Goal: Task Accomplishment & Management: Use online tool/utility

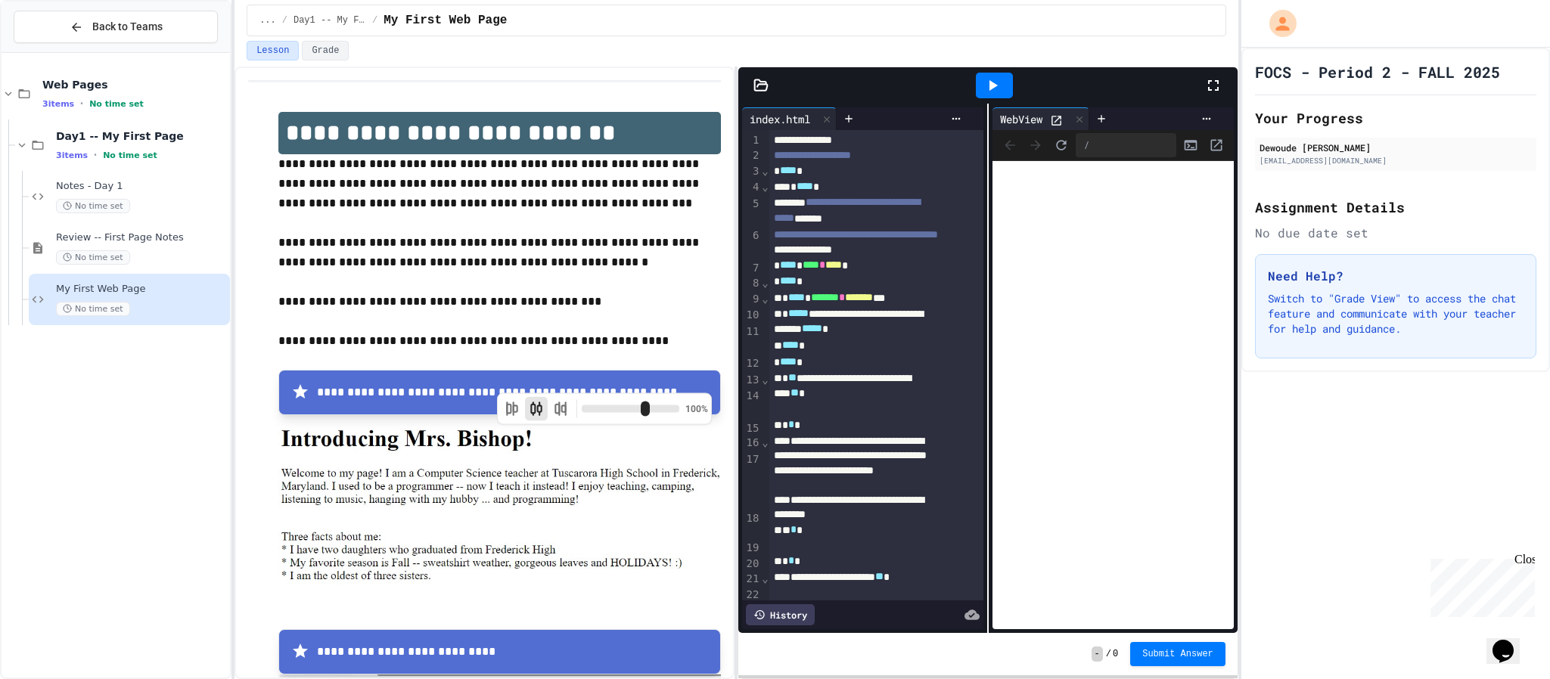
scroll to position [432, 0]
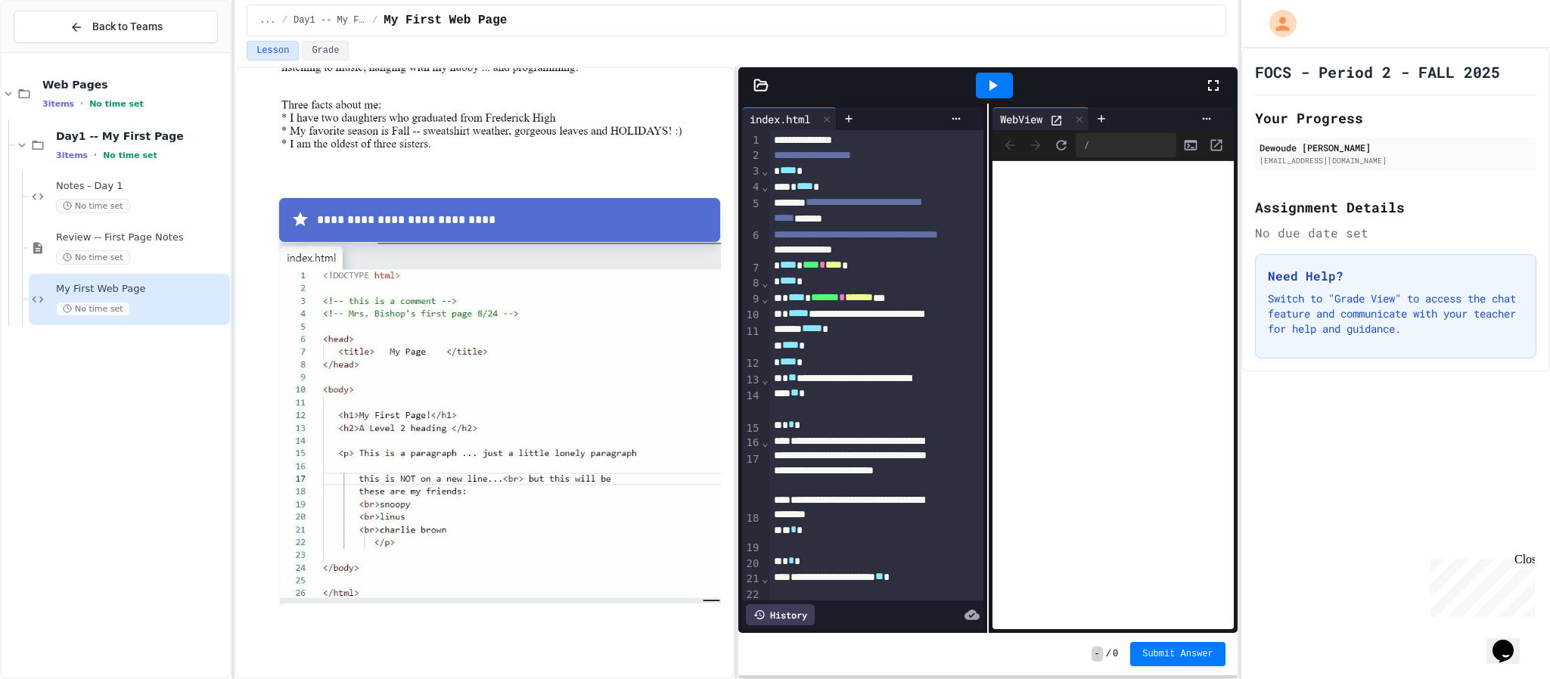
click at [1224, 92] on div at bounding box center [1221, 85] width 33 height 41
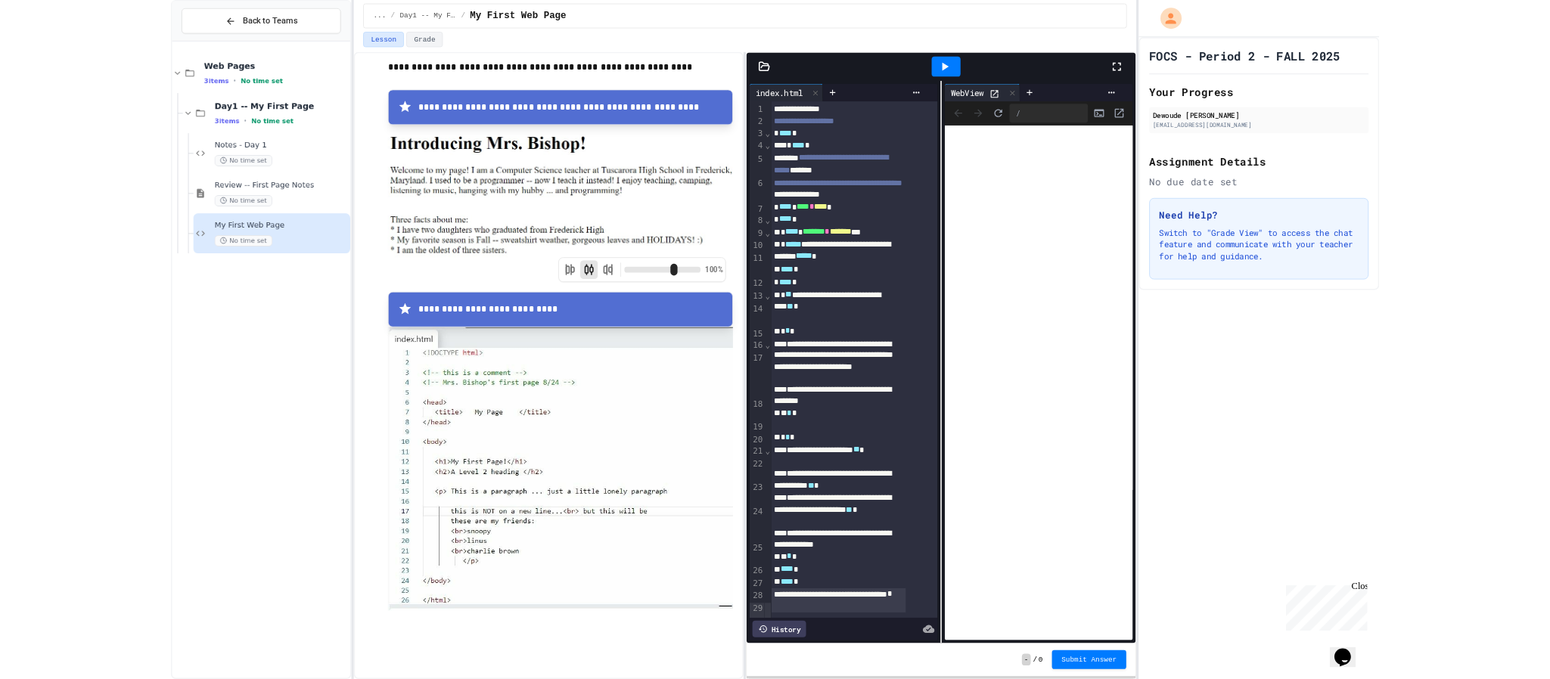
scroll to position [241, 0]
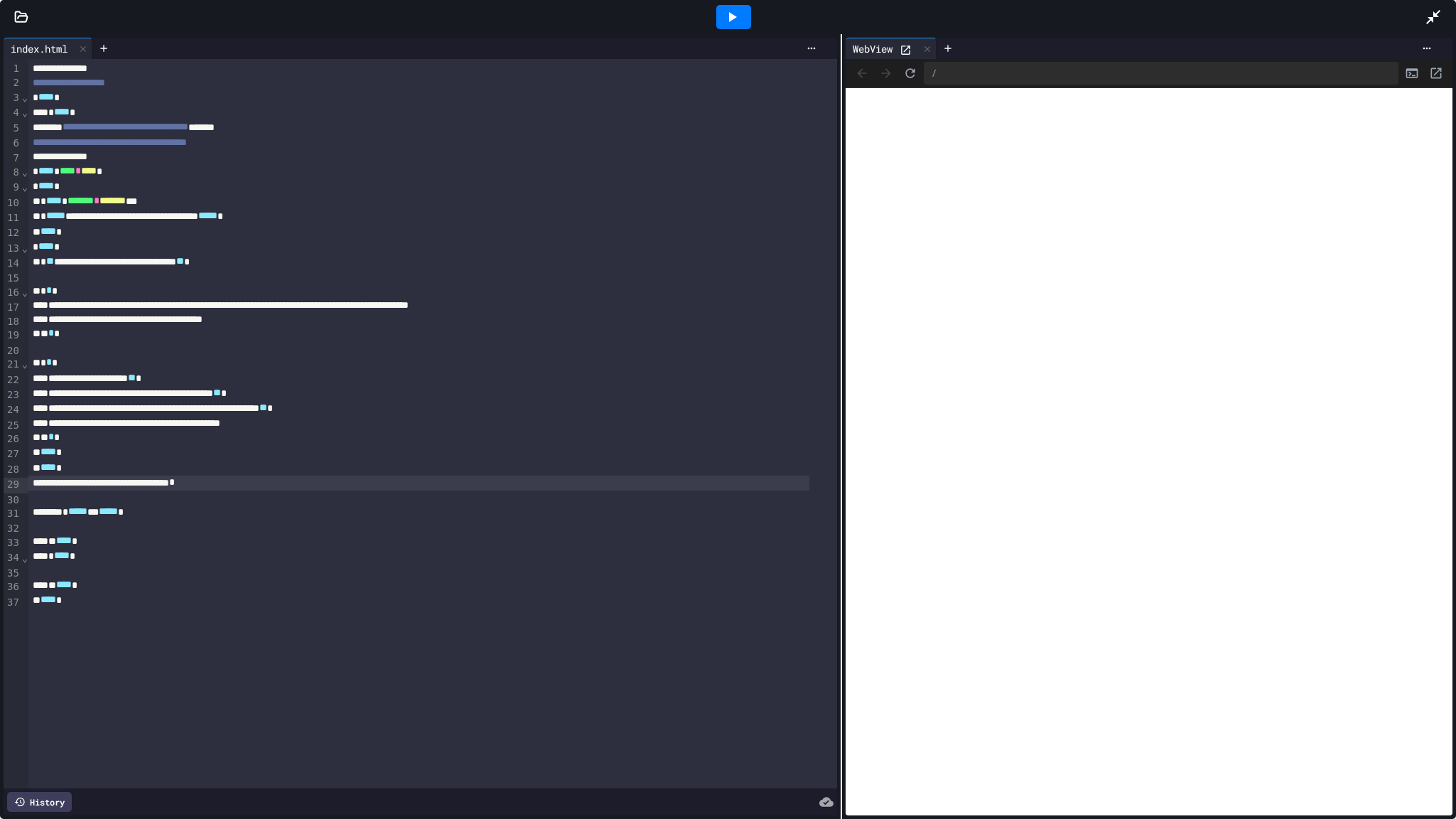
click at [839, 467] on div "**********" at bounding box center [728, 425] width 1456 height 784
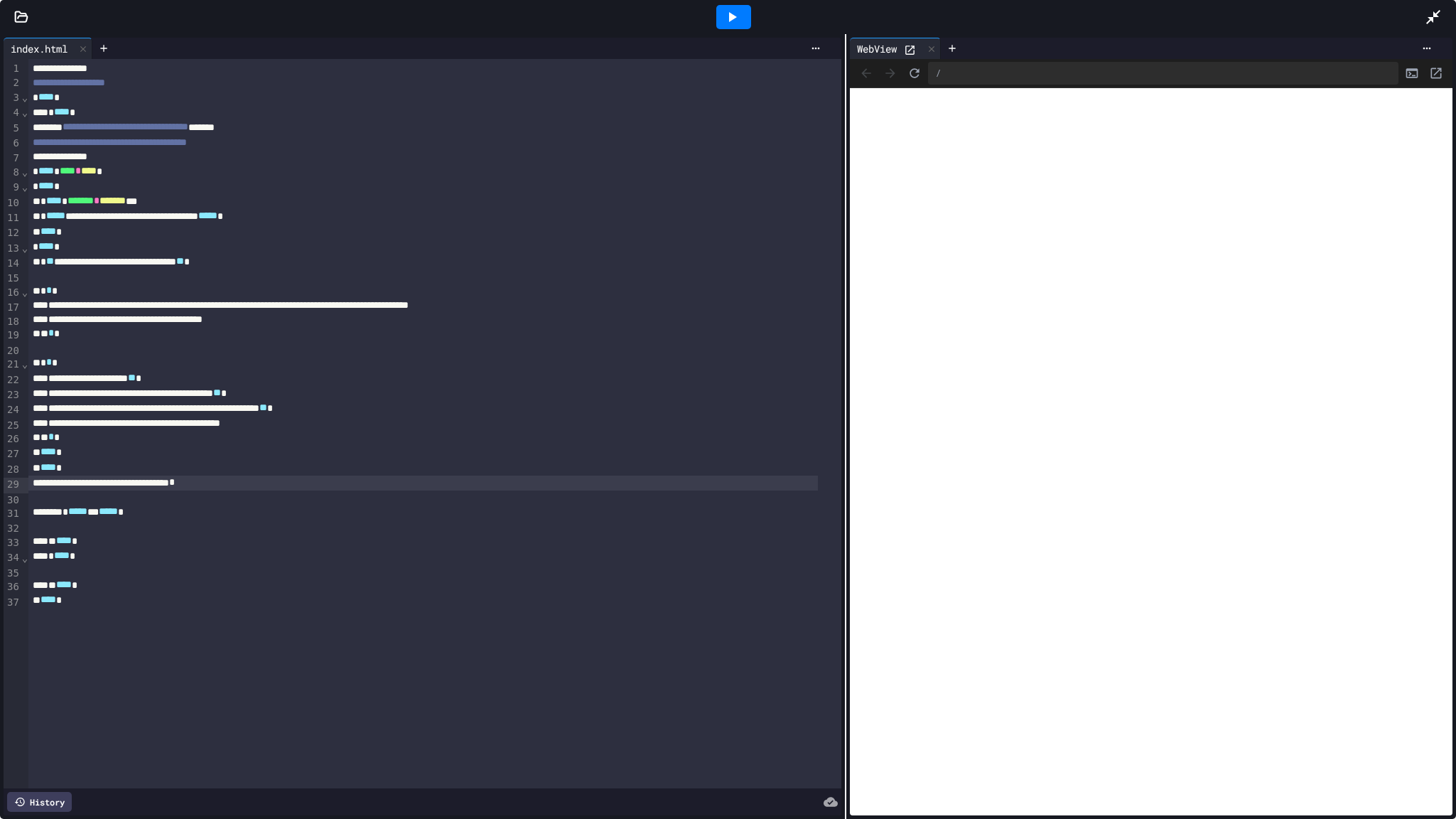
click at [357, 431] on div "** * *" at bounding box center [423, 438] width 790 height 15
click at [342, 425] on div "**********" at bounding box center [423, 423] width 790 height 14
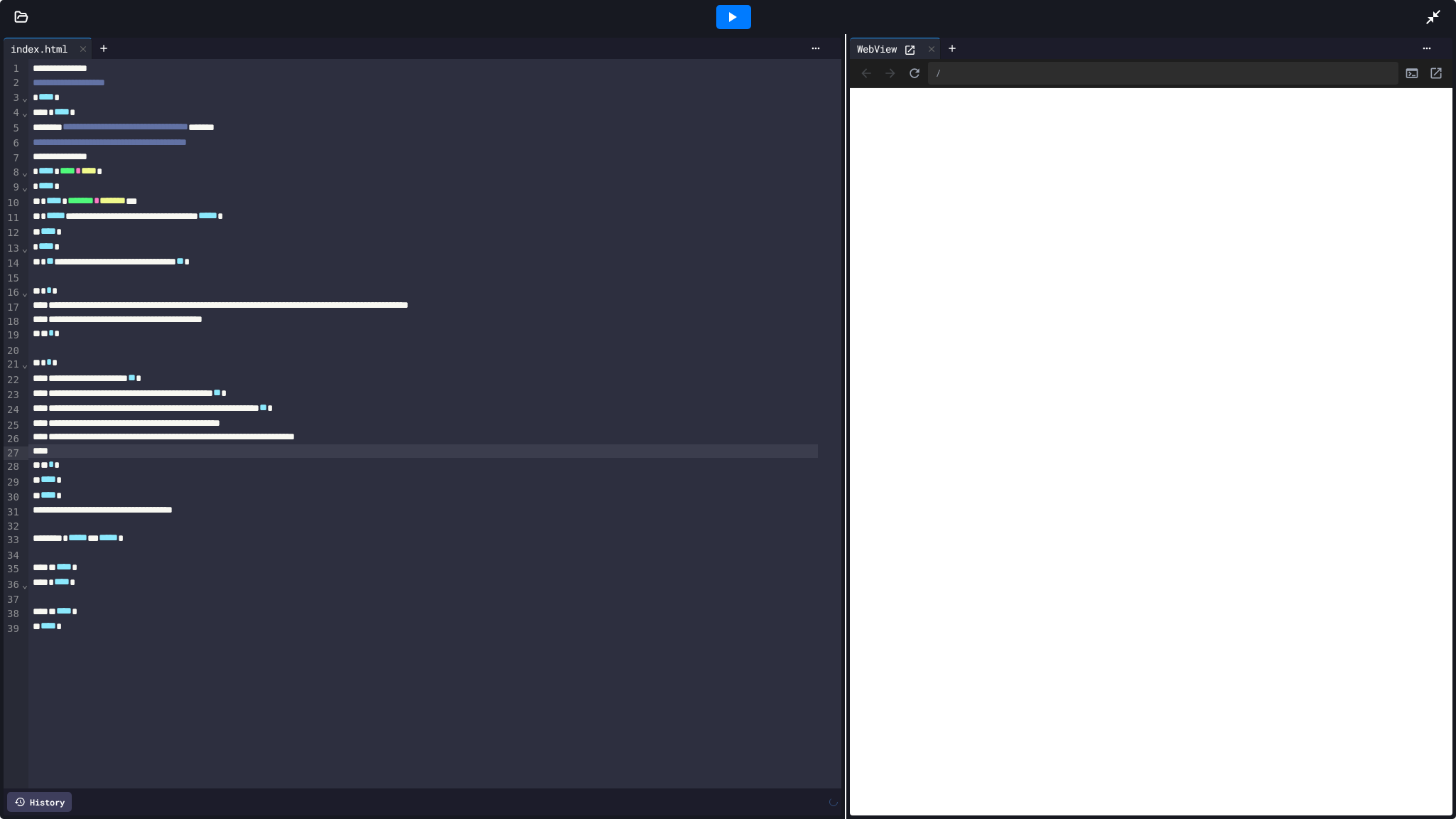
click at [410, 450] on div at bounding box center [423, 451] width 790 height 14
click at [743, 13] on div at bounding box center [734, 17] width 35 height 24
click at [317, 420] on div "**********" at bounding box center [423, 423] width 790 height 14
click at [337, 434] on div "**********" at bounding box center [423, 437] width 790 height 14
click at [333, 427] on div "**********" at bounding box center [423, 423] width 790 height 14
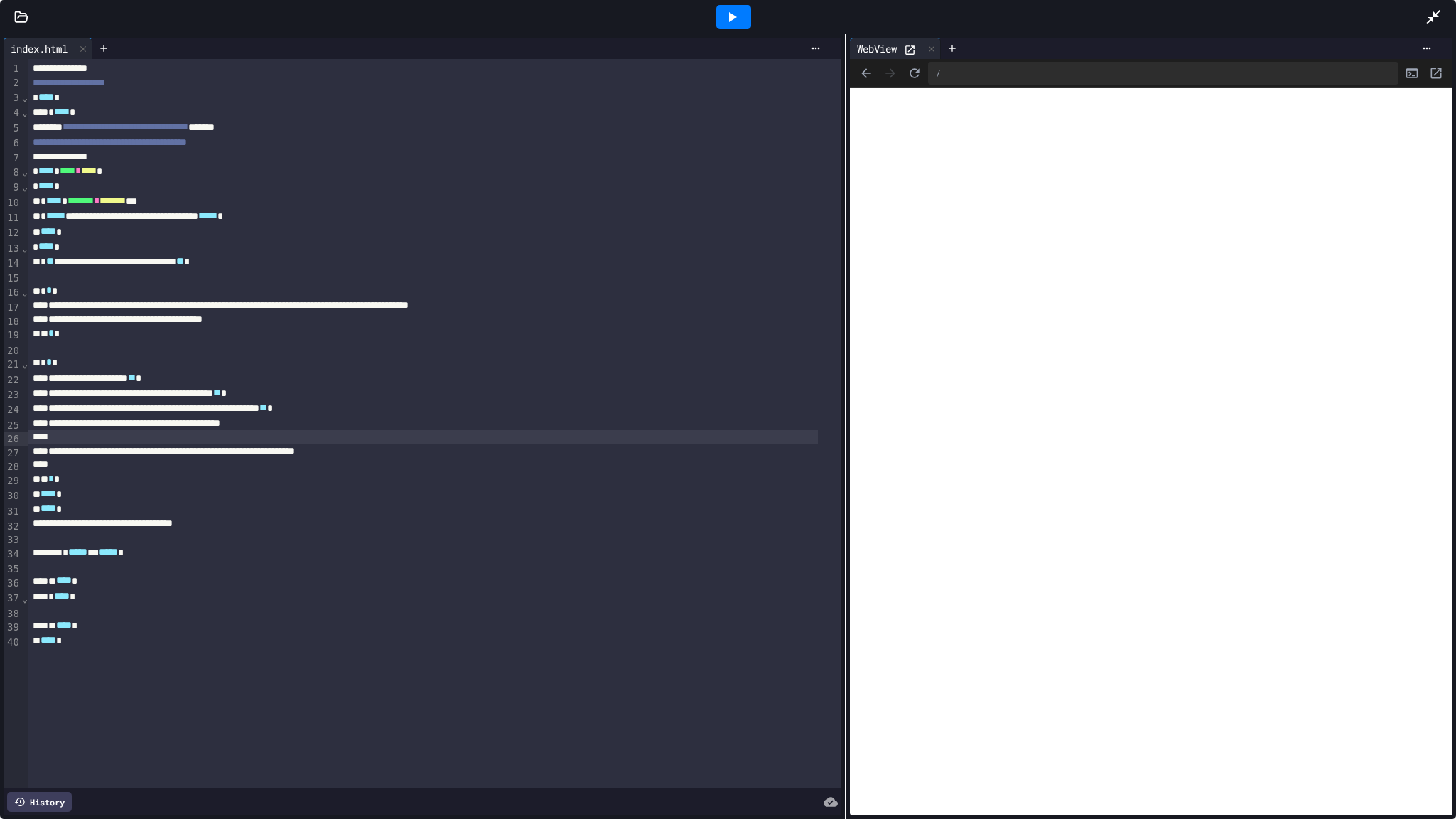
click at [736, 17] on icon at bounding box center [733, 17] width 8 height 10
click at [950, 49] on icon at bounding box center [953, 48] width 7 height 7
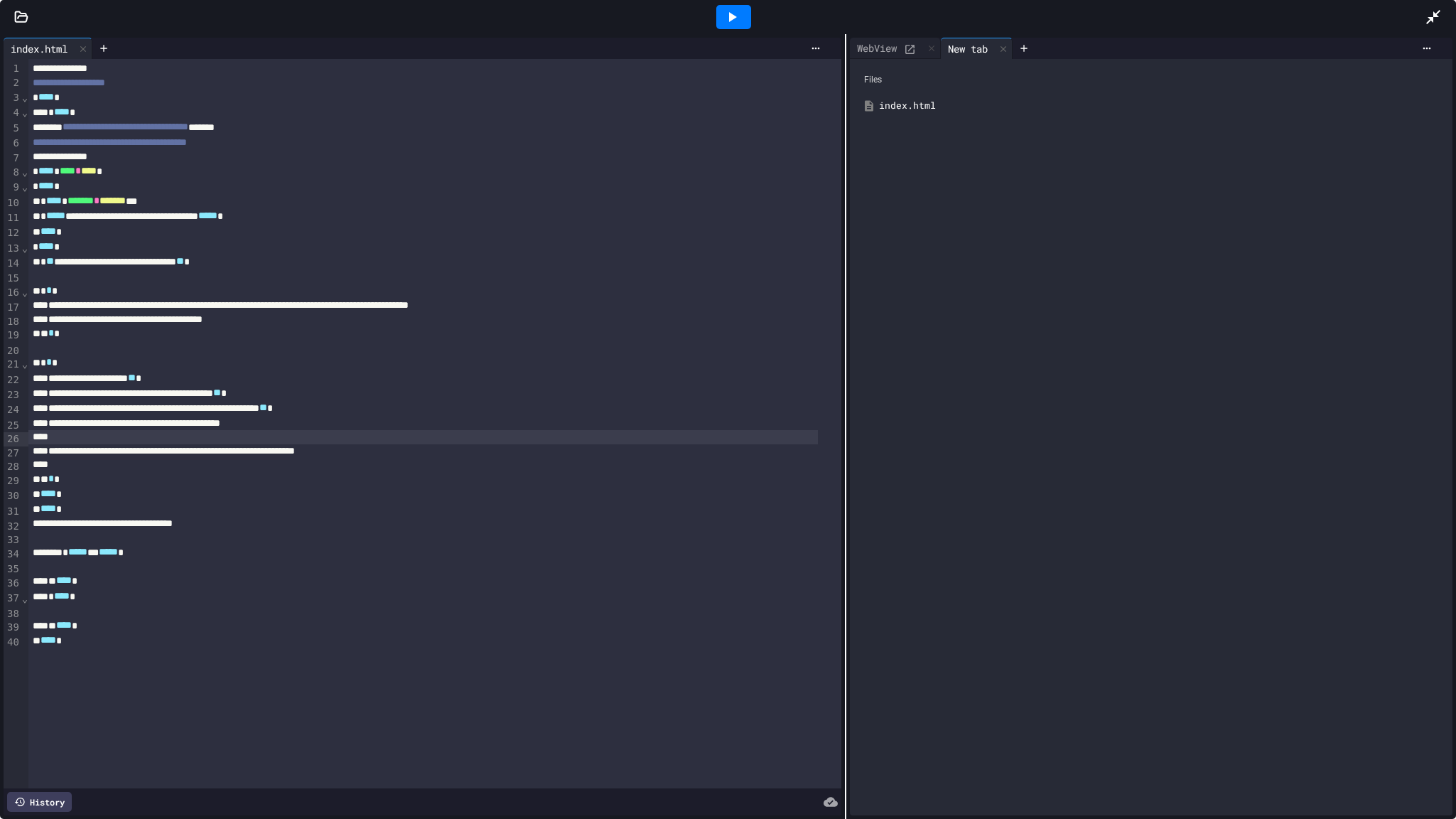
click at [1435, 15] on icon at bounding box center [1433, 17] width 14 height 14
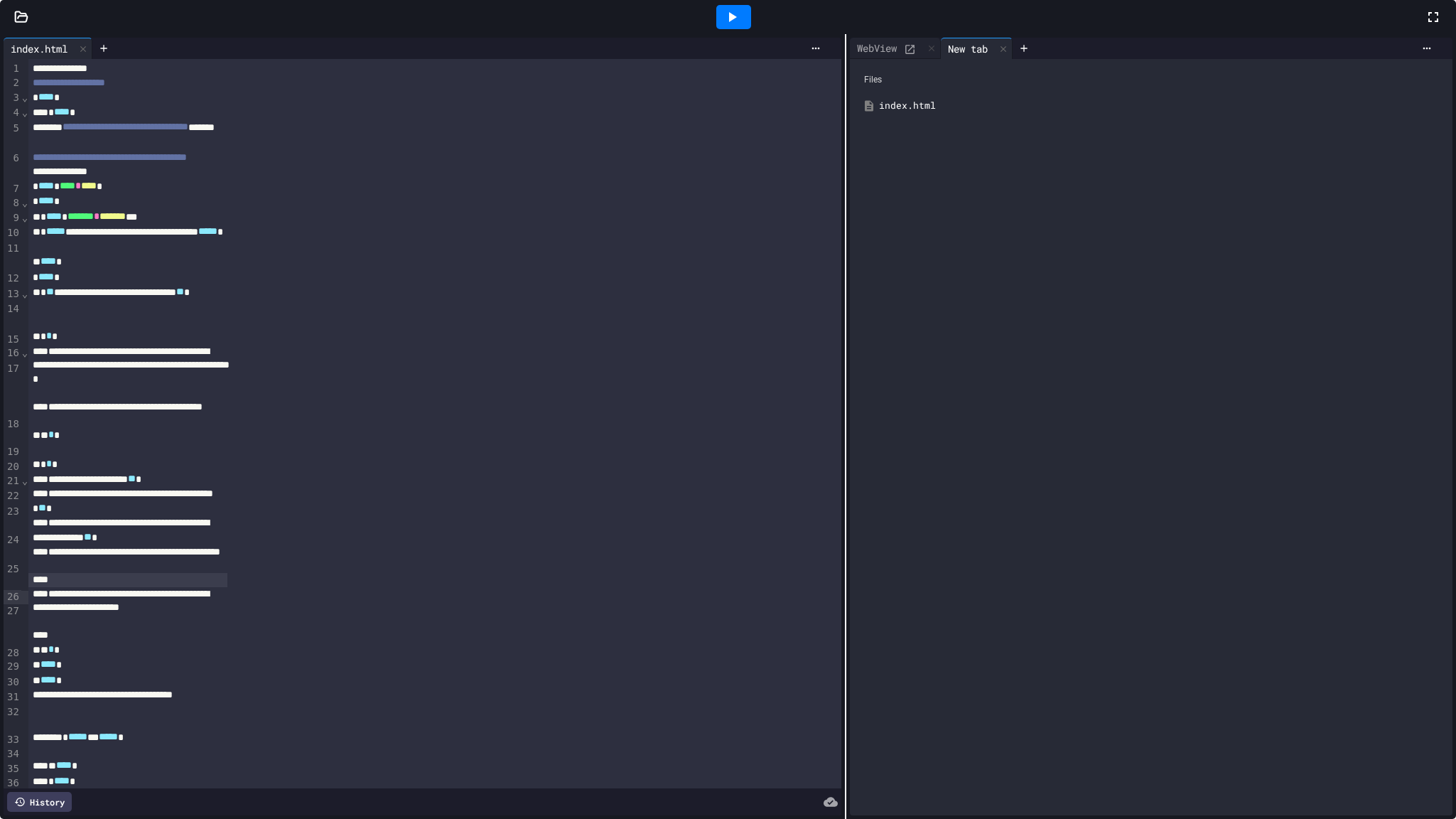
scroll to position [406, 0]
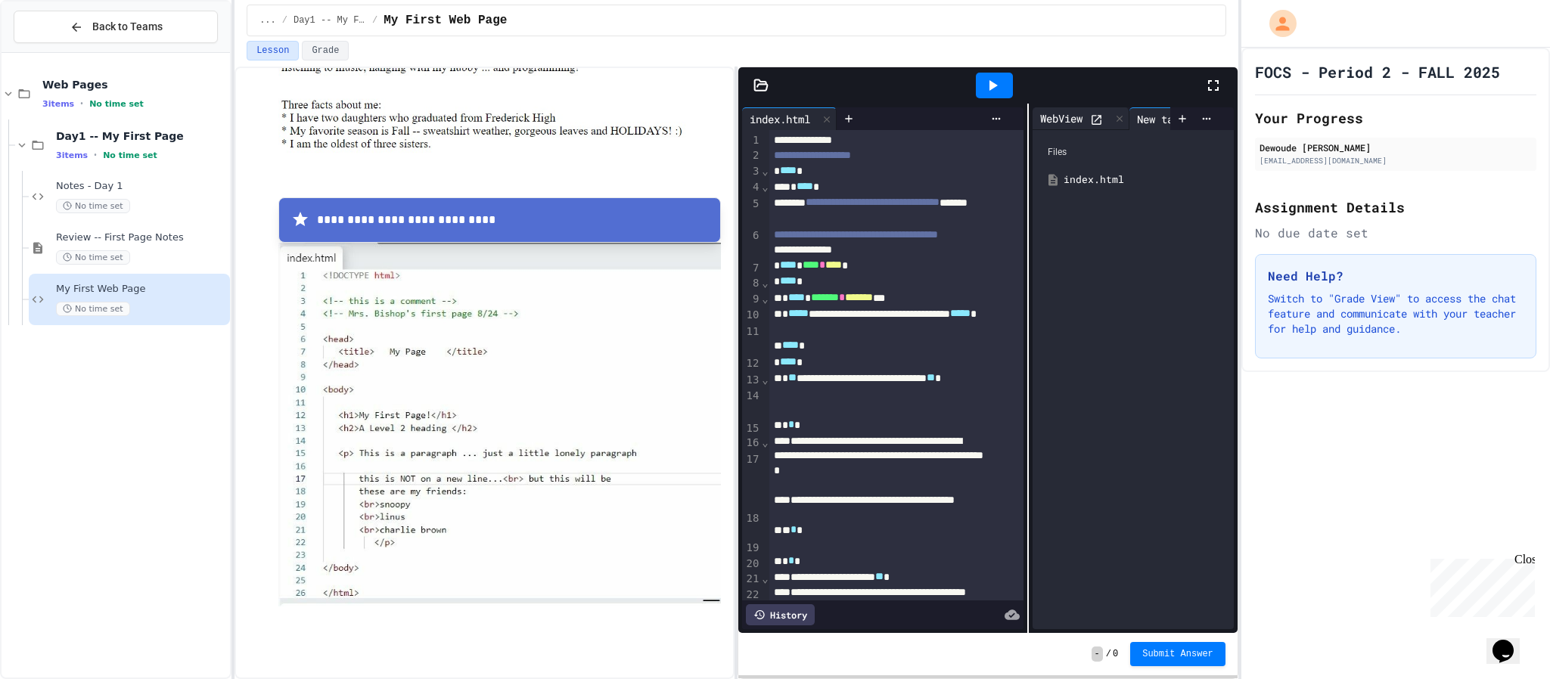
click at [1061, 111] on div "WebView" at bounding box center [1062, 118] width 58 height 16
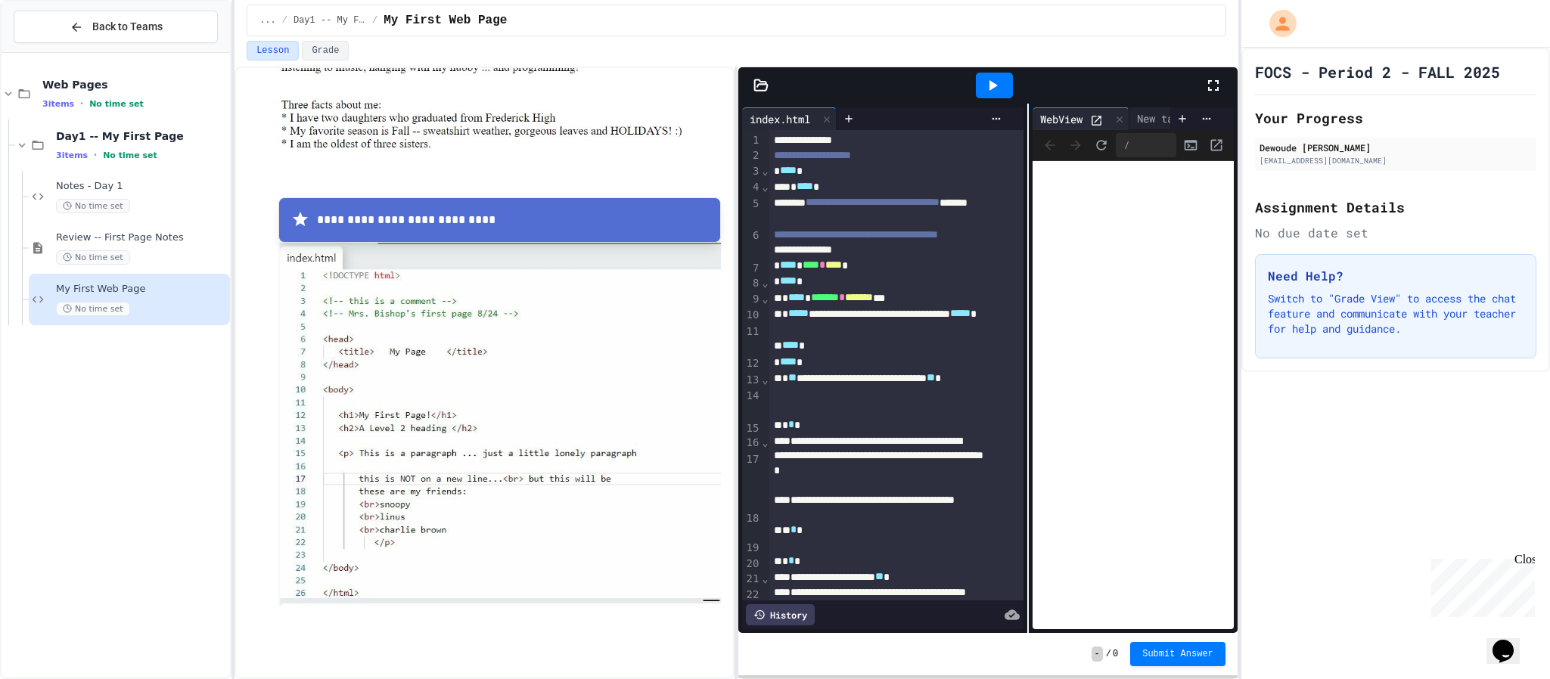
click at [1127, 145] on div "/" at bounding box center [1146, 145] width 60 height 24
click at [1115, 114] on icon at bounding box center [1120, 119] width 11 height 11
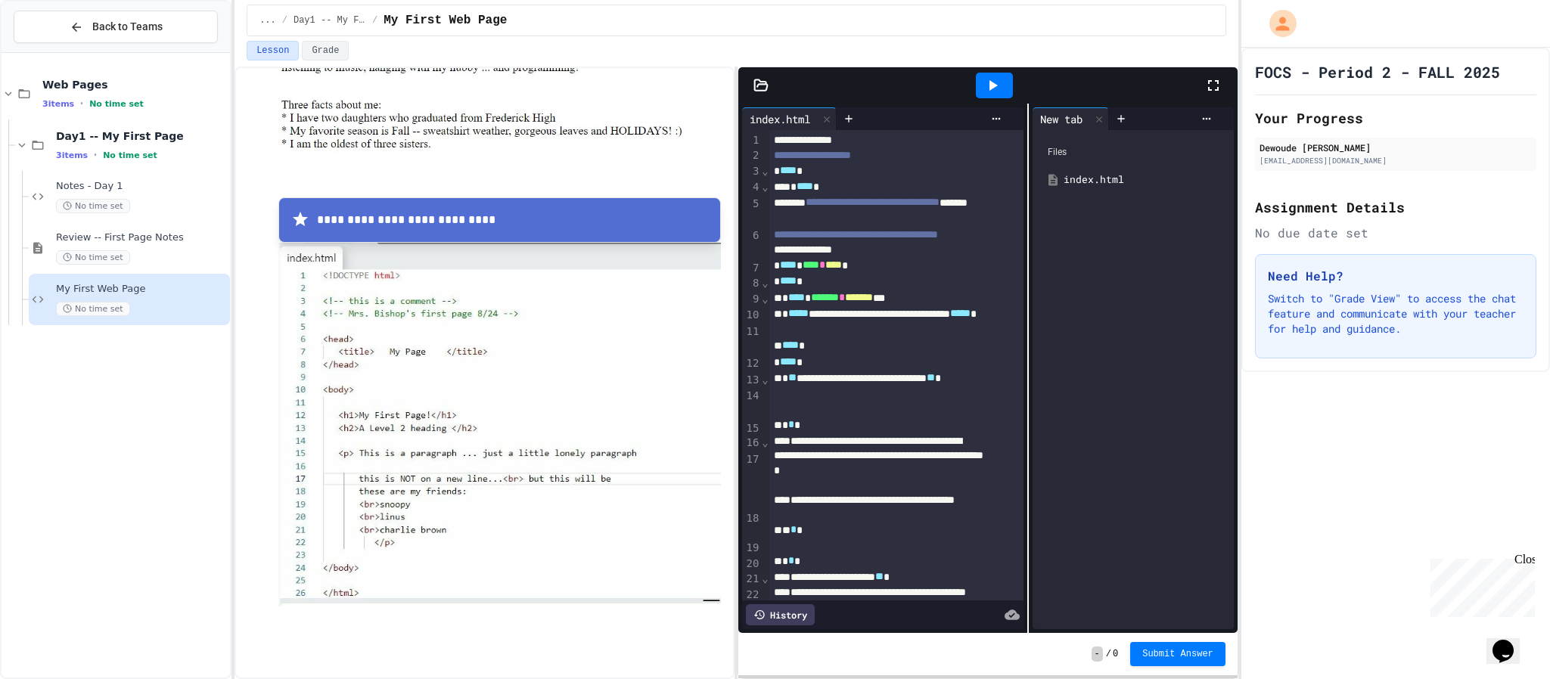
drag, startPoint x: 1095, startPoint y: 189, endPoint x: 1010, endPoint y: -84, distance: 286.0
drag, startPoint x: 1010, startPoint y: -84, endPoint x: 1119, endPoint y: 484, distance: 578.6
click at [1119, 484] on div "Files index.html" at bounding box center [1133, 379] width 201 height 499
drag, startPoint x: 1068, startPoint y: 175, endPoint x: 986, endPoint y: 64, distance: 138.0
drag, startPoint x: 986, startPoint y: 64, endPoint x: 970, endPoint y: 334, distance: 270.6
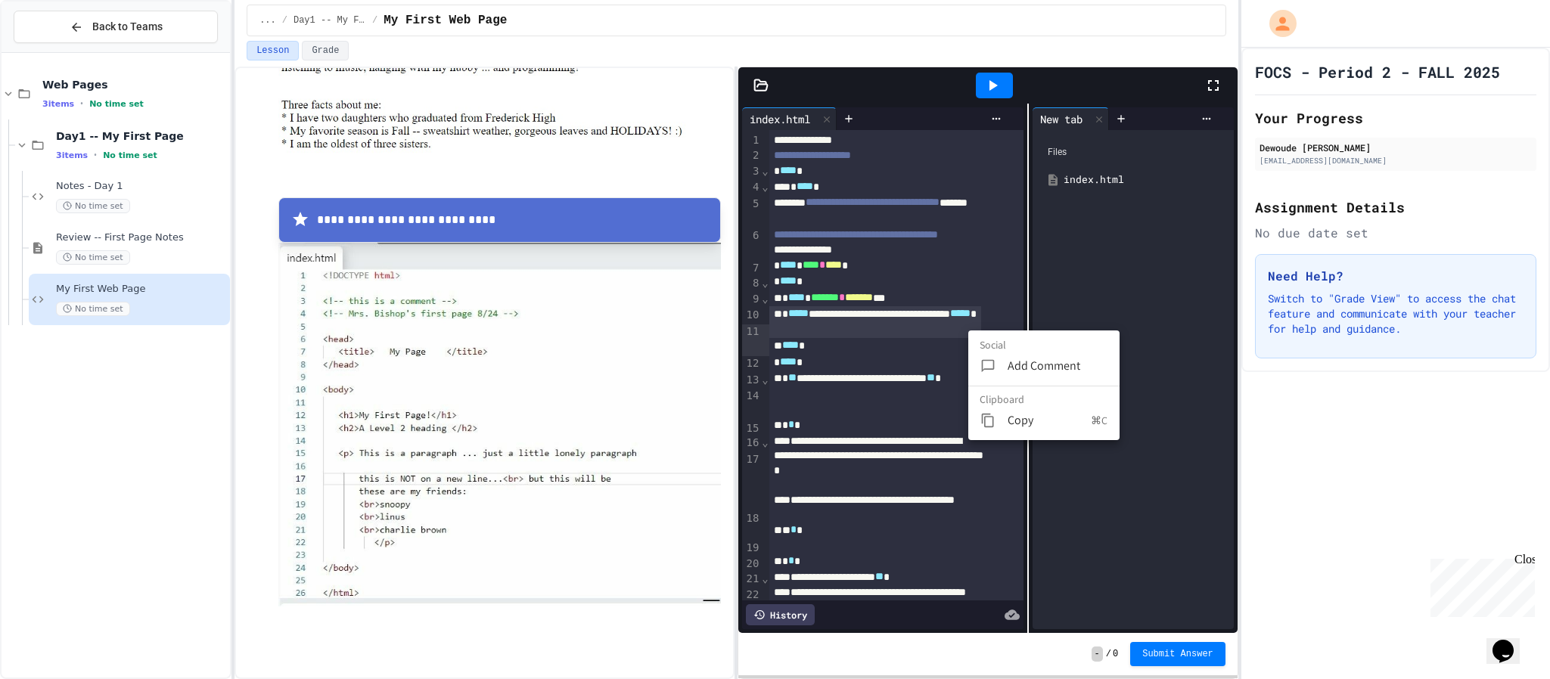
click at [1084, 177] on div at bounding box center [775, 339] width 1550 height 679
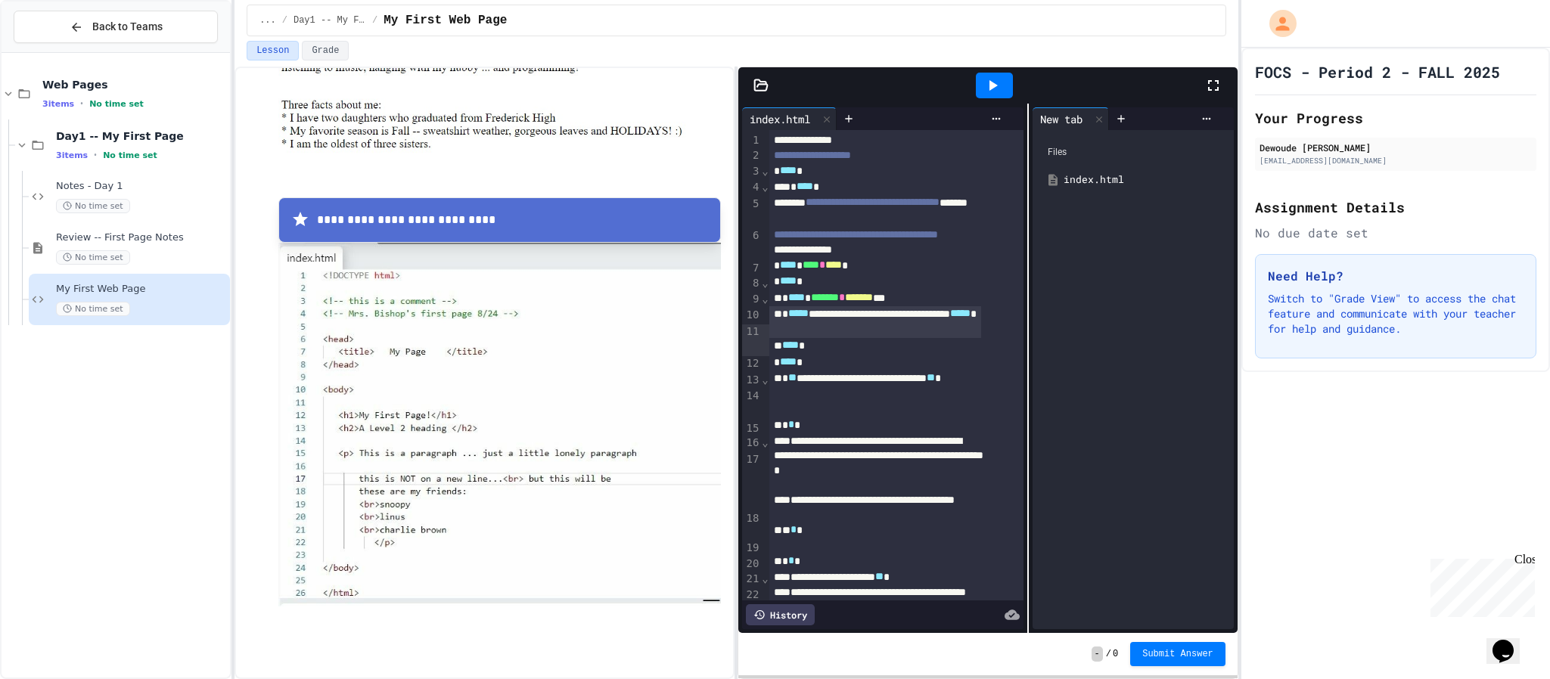
drag, startPoint x: 1084, startPoint y: 177, endPoint x: 1086, endPoint y: 213, distance: 36.4
drag, startPoint x: 1086, startPoint y: 213, endPoint x: 1050, endPoint y: 187, distance: 45.0
click at [1050, 187] on icon at bounding box center [1053, 180] width 14 height 14
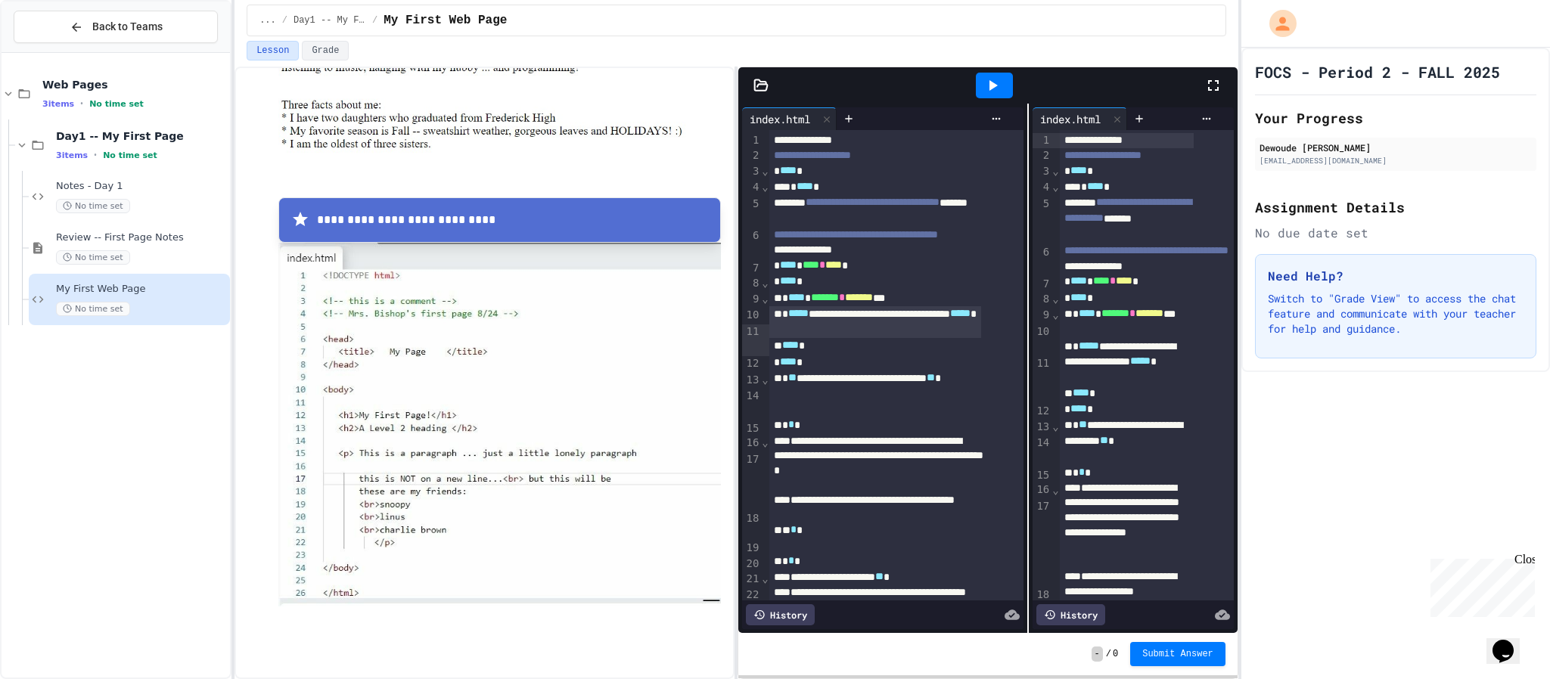
click at [992, 80] on icon at bounding box center [993, 85] width 18 height 18
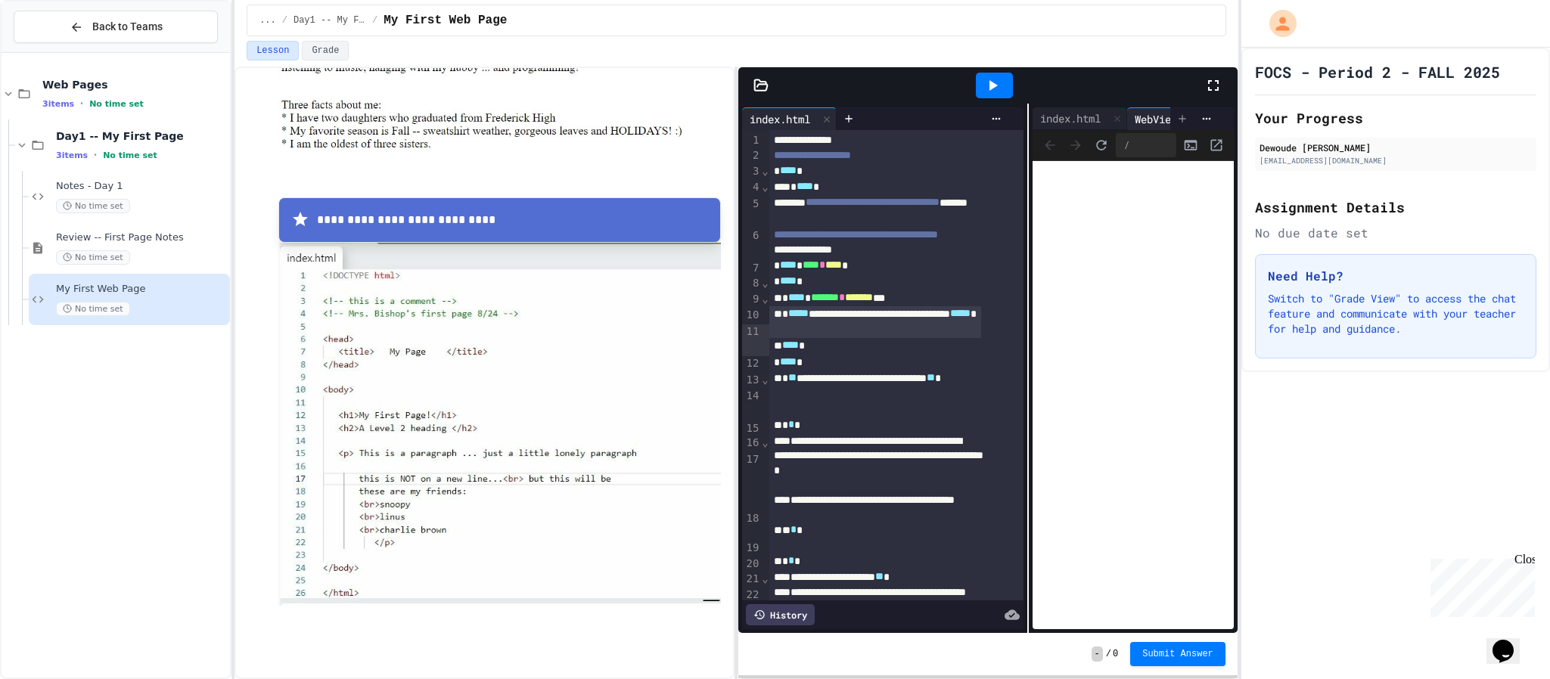
click at [1177, 117] on icon at bounding box center [1183, 119] width 12 height 12
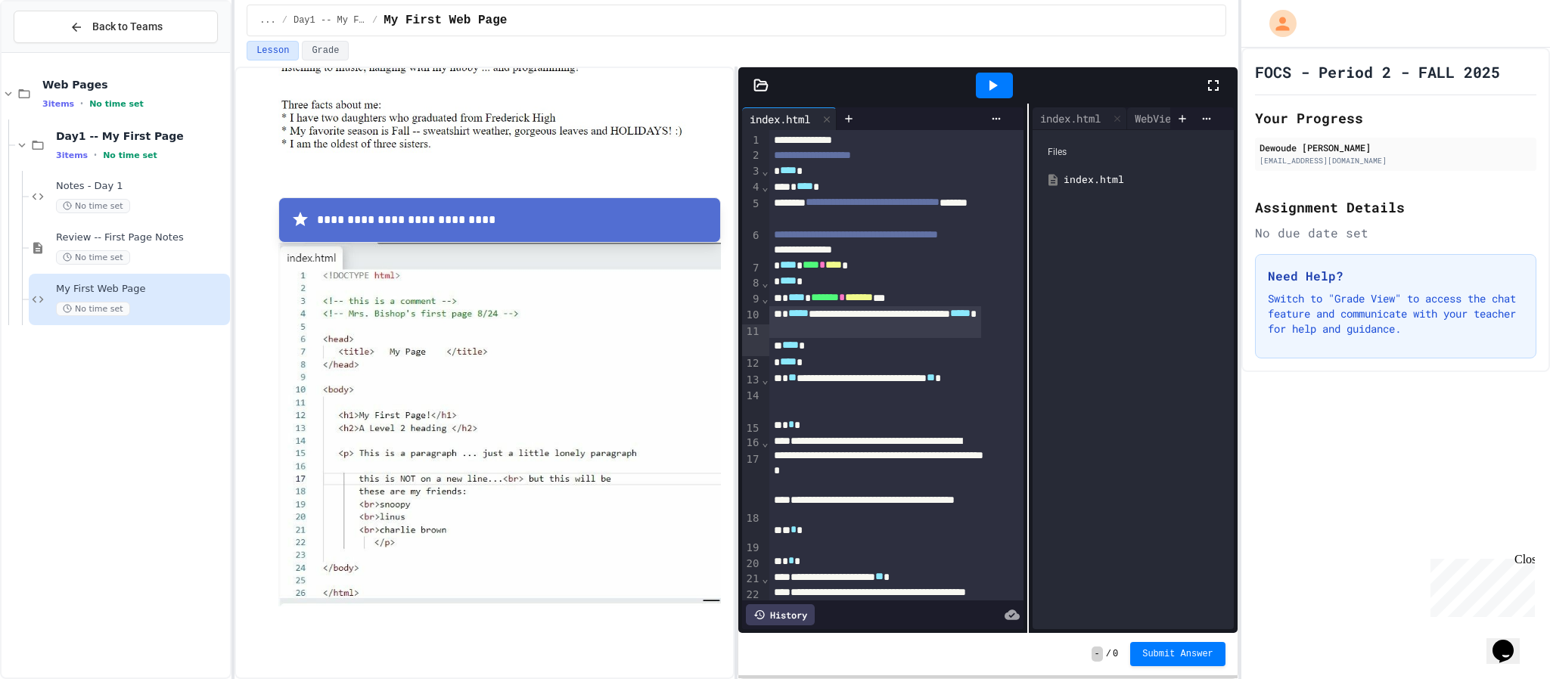
drag, startPoint x: 1084, startPoint y: 170, endPoint x: 1143, endPoint y: 157, distance: 60.6
drag, startPoint x: 1143, startPoint y: 157, endPoint x: 1081, endPoint y: 184, distance: 67.8
click at [1081, 184] on div "index.html" at bounding box center [1144, 180] width 160 height 15
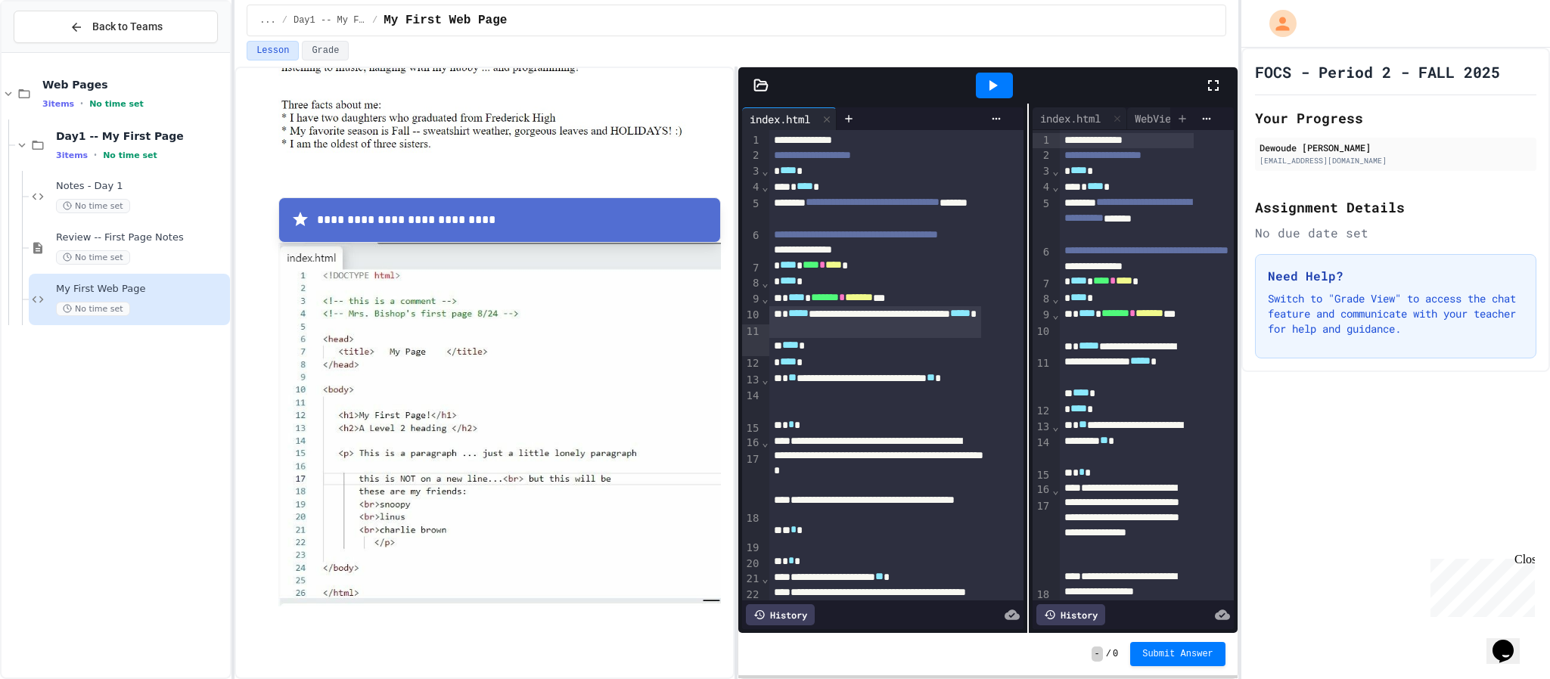
click at [1177, 118] on icon at bounding box center [1183, 119] width 12 height 12
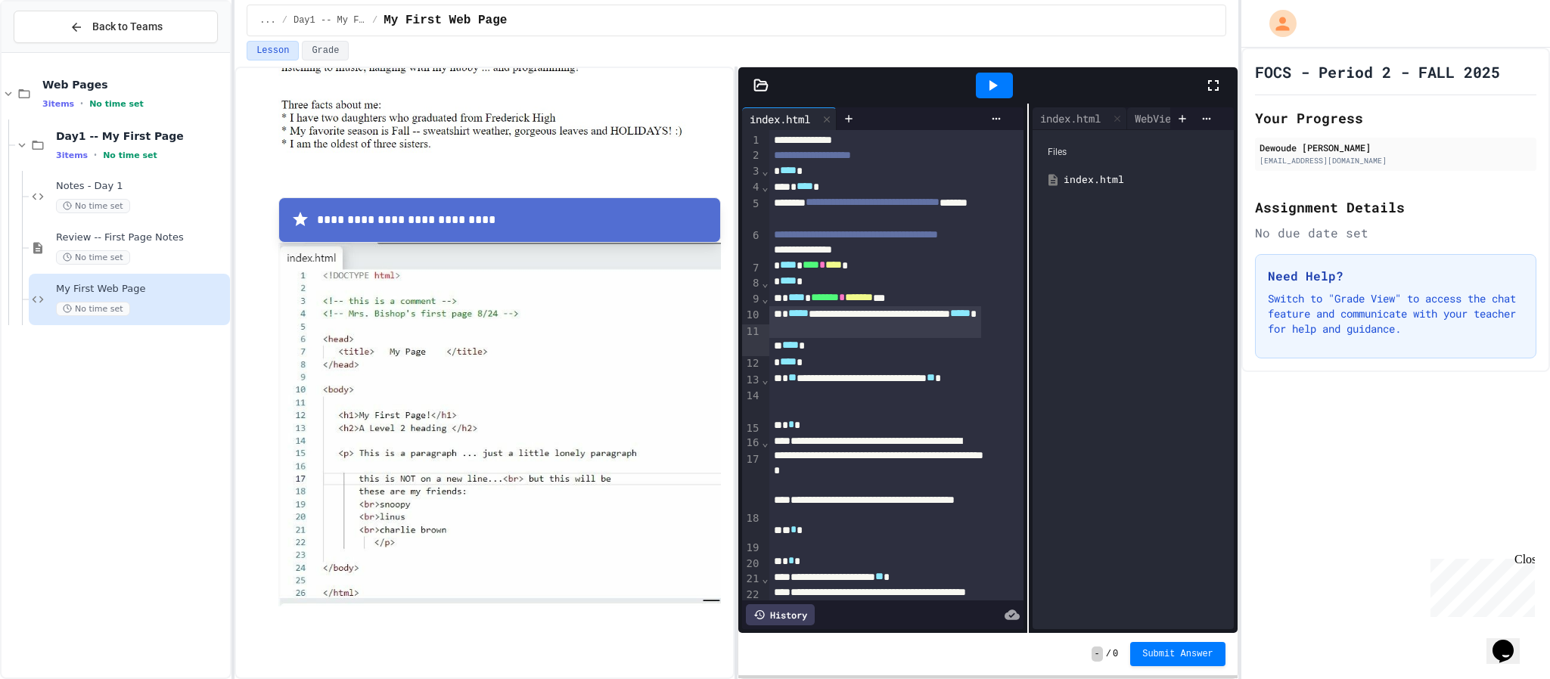
drag, startPoint x: 1088, startPoint y: 180, endPoint x: 1165, endPoint y: 176, distance: 77.3
click at [1208, 82] on icon at bounding box center [1213, 85] width 11 height 11
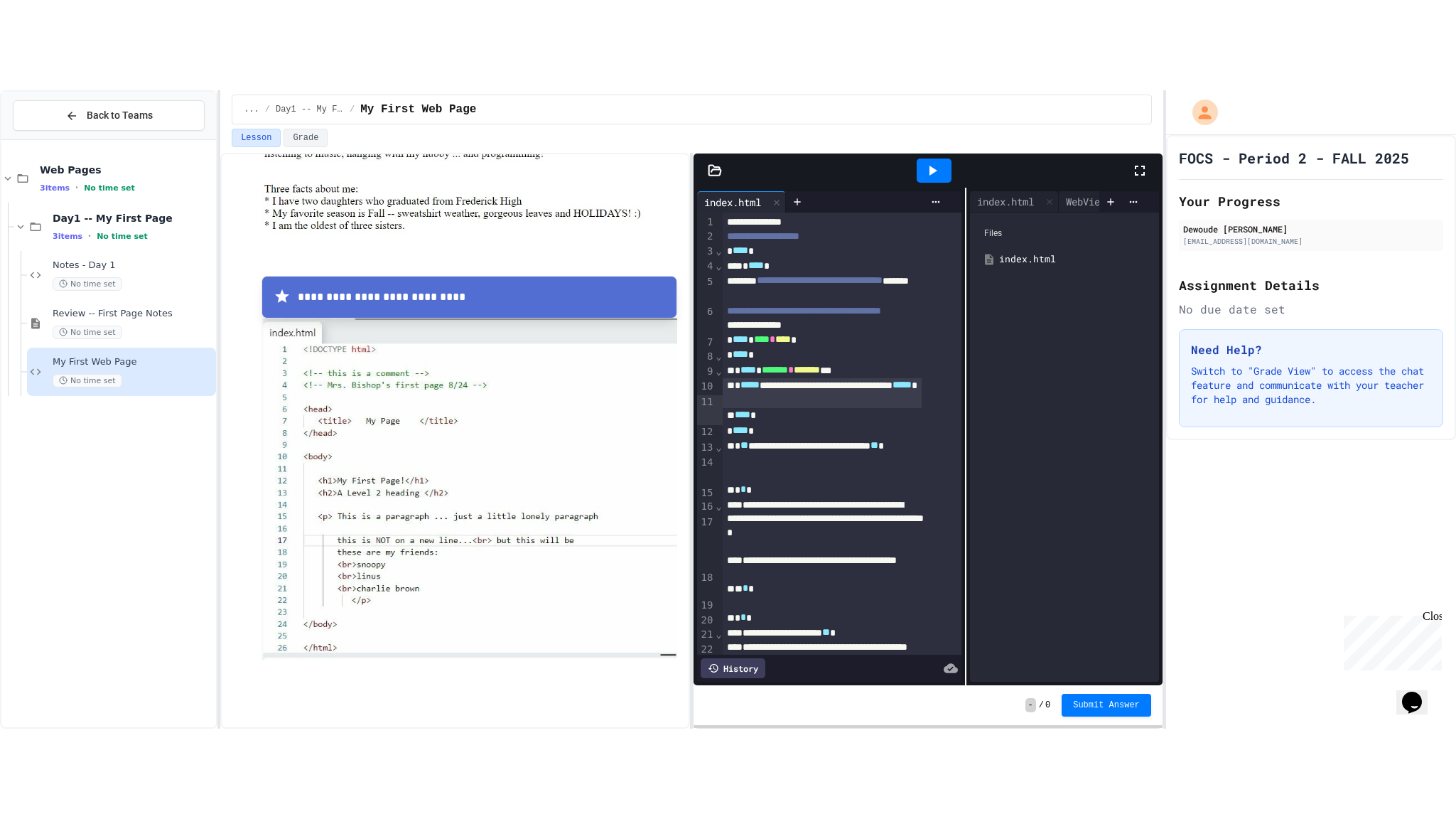
scroll to position [226, 0]
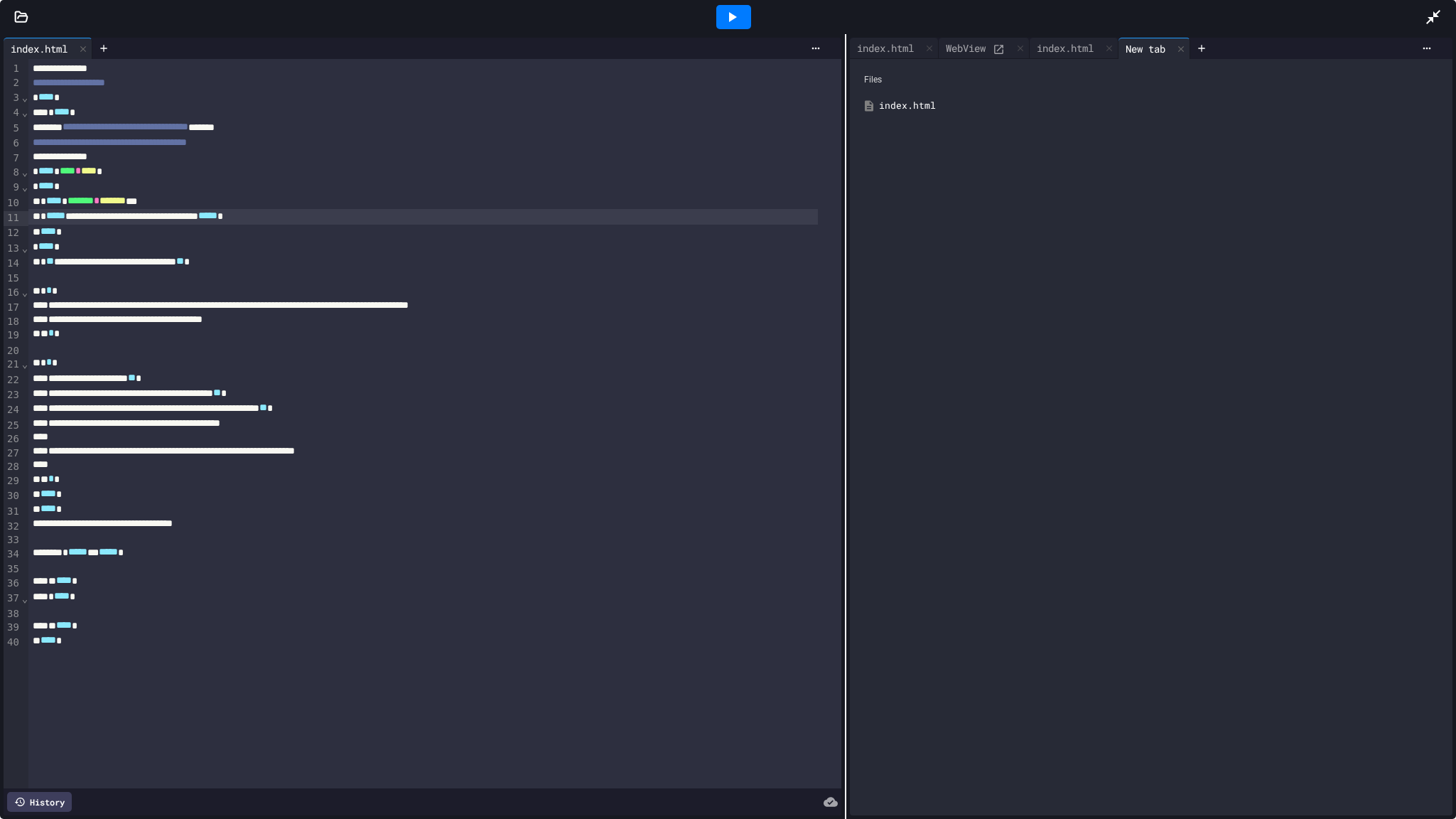
click at [23, 17] on icon at bounding box center [21, 17] width 14 height 14
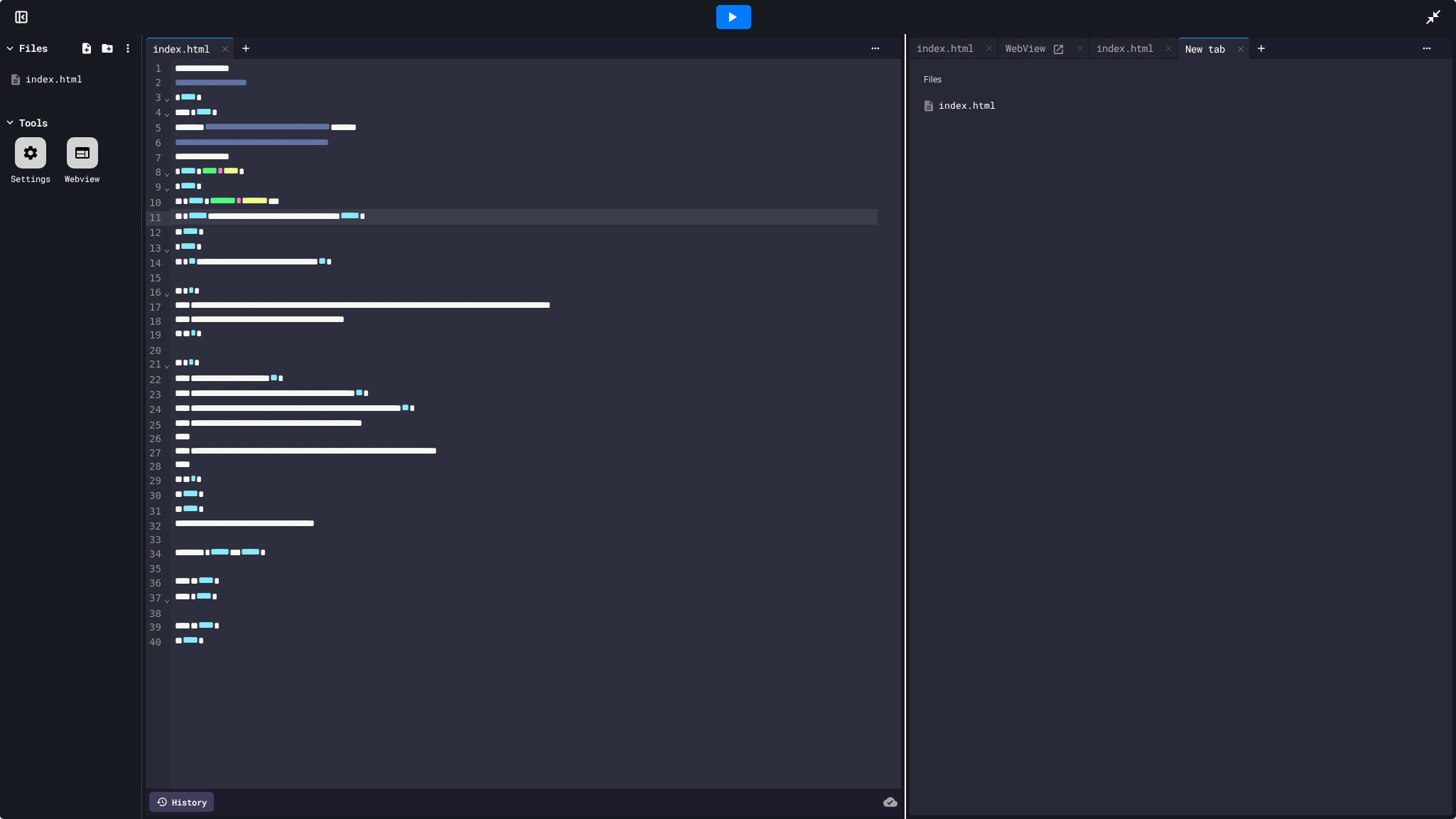
click at [79, 151] on icon at bounding box center [83, 153] width 17 height 17
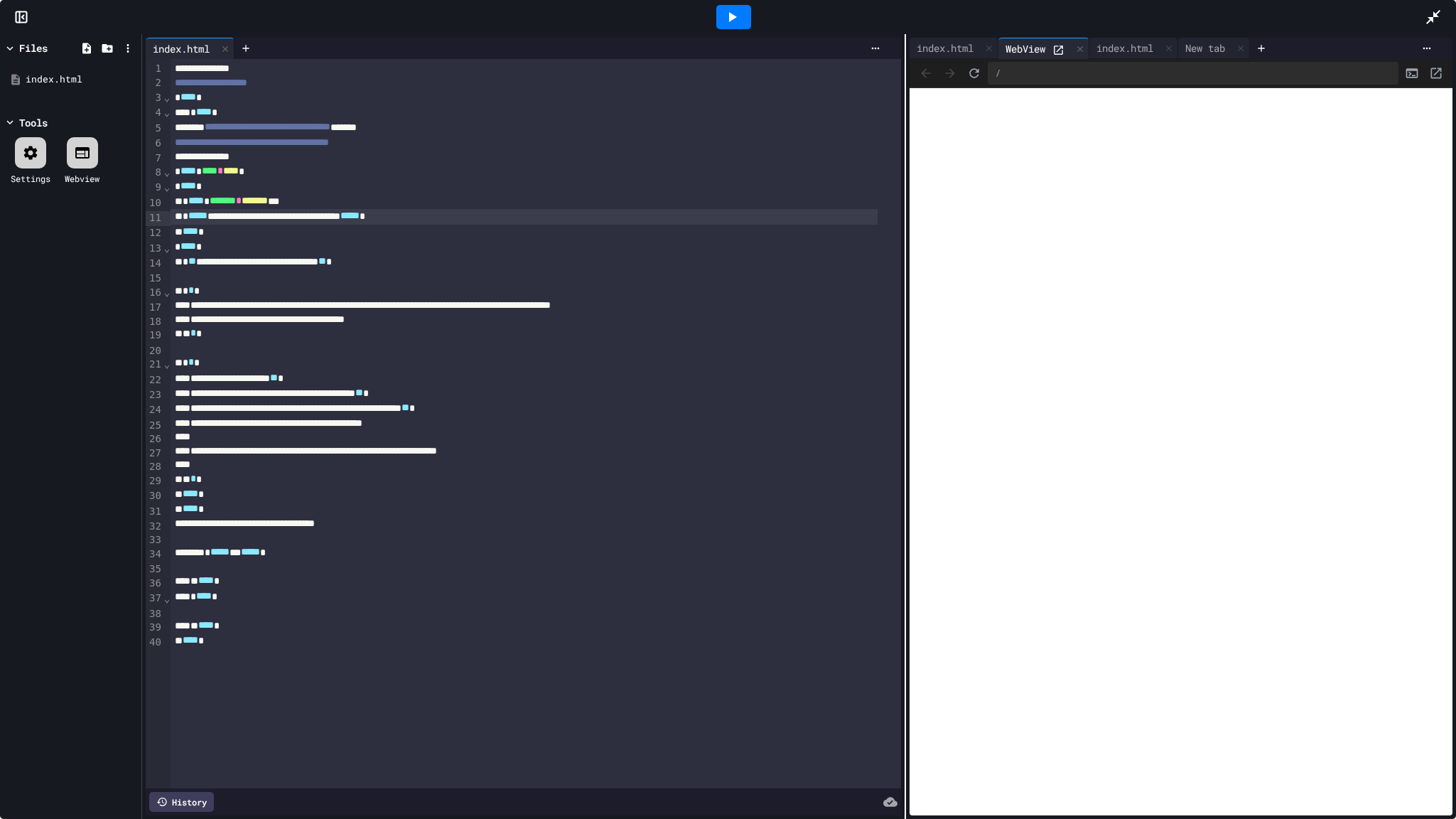
click at [1009, 67] on div "/" at bounding box center [1193, 73] width 410 height 23
click at [32, 151] on icon at bounding box center [30, 153] width 17 height 17
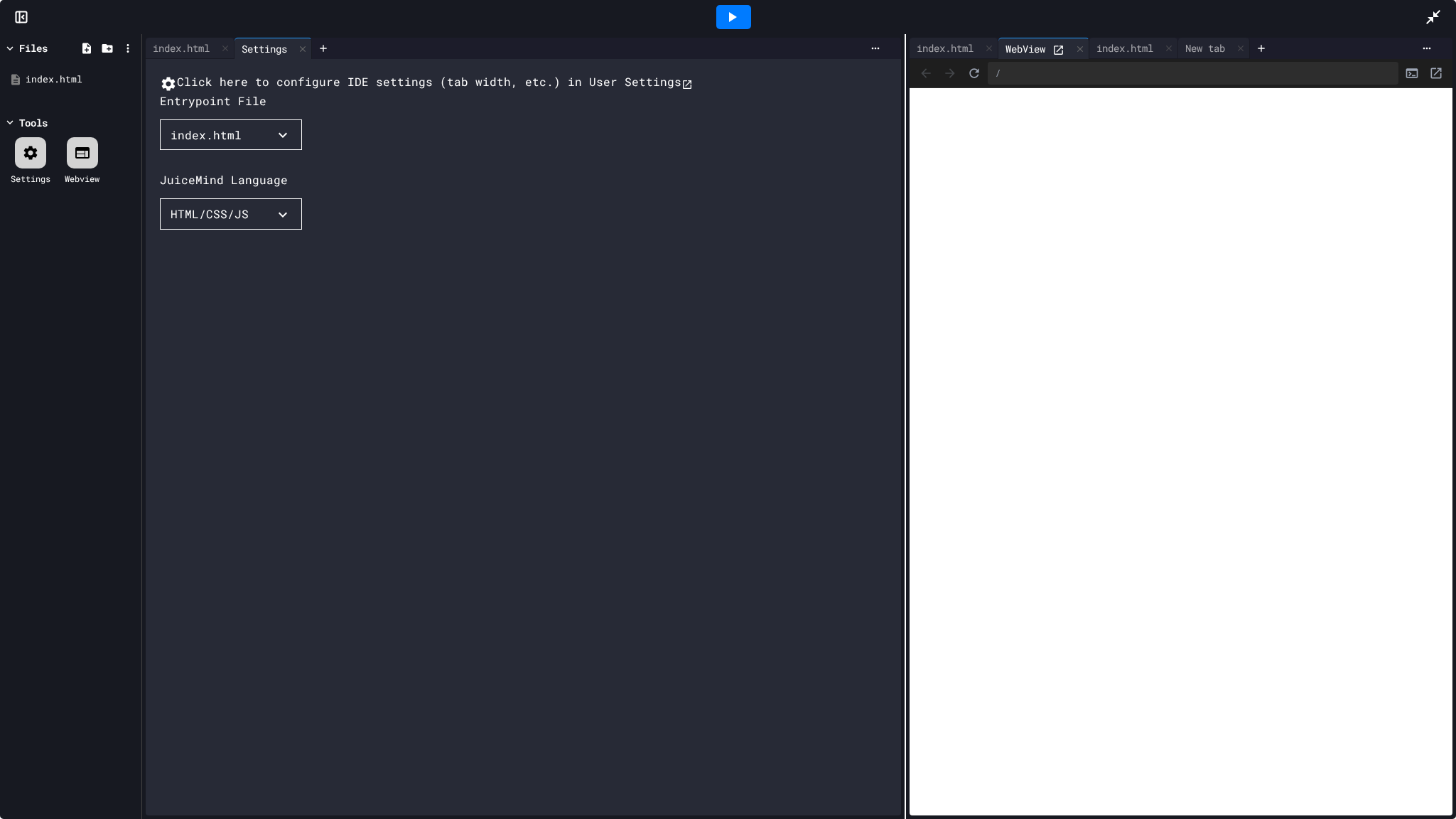
click at [279, 144] on icon "button" at bounding box center [283, 135] width 17 height 17
click at [320, 349] on li "index.html" at bounding box center [332, 362] width 23 height 25
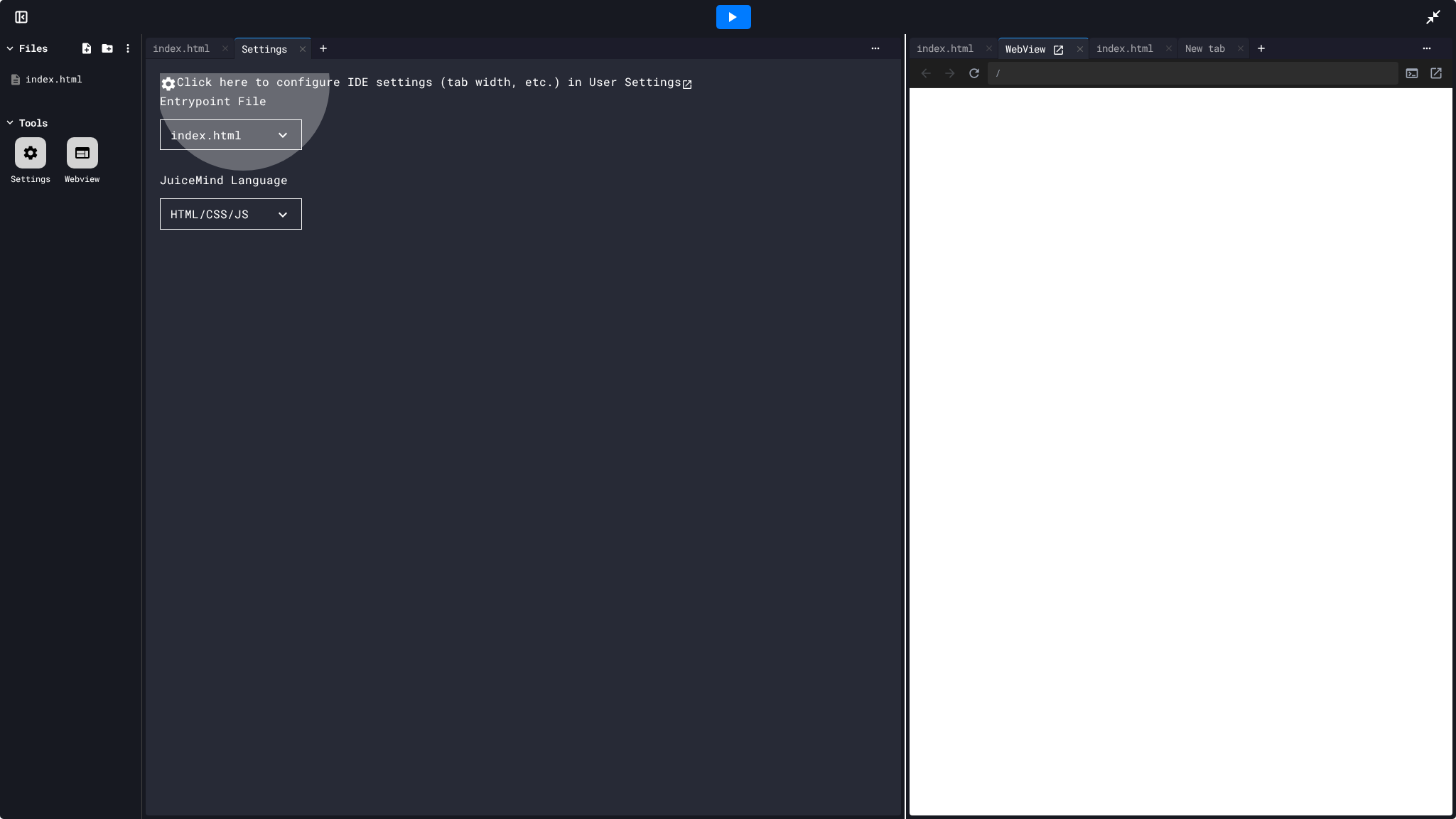
click at [244, 229] on button "HTML/CSS/JS" at bounding box center [230, 213] width 142 height 31
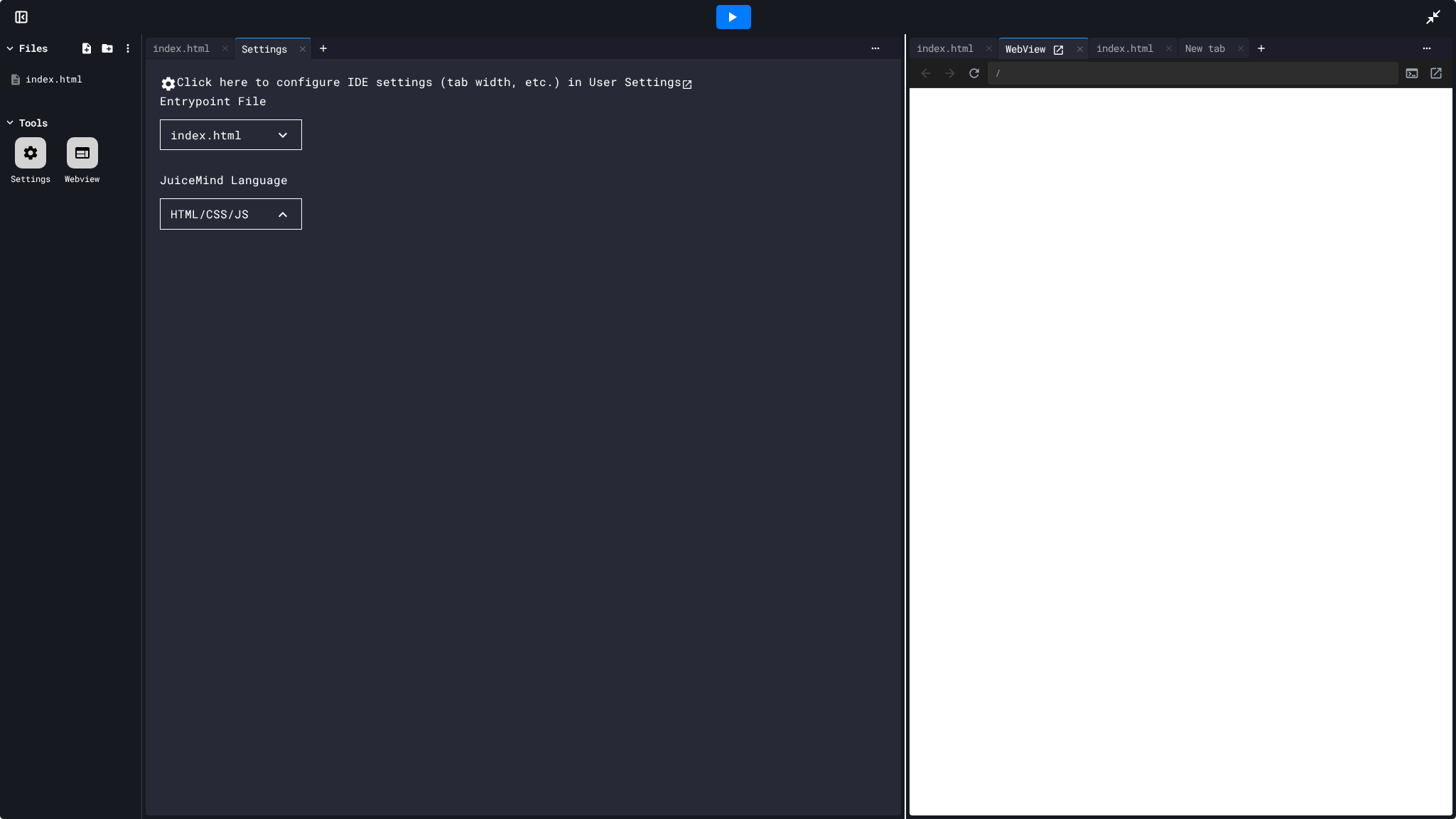
click at [320, 511] on li "Python" at bounding box center [379, 523] width 119 height 25
click at [232, 223] on div "HTML/CSS/JS" at bounding box center [209, 214] width 78 height 17
click at [320, 536] on li "Java" at bounding box center [379, 549] width 119 height 25
click at [216, 223] on div "HTML/CSS/JS" at bounding box center [209, 214] width 78 height 17
click at [320, 613] on li "HTML/CSS/JS" at bounding box center [379, 626] width 119 height 25
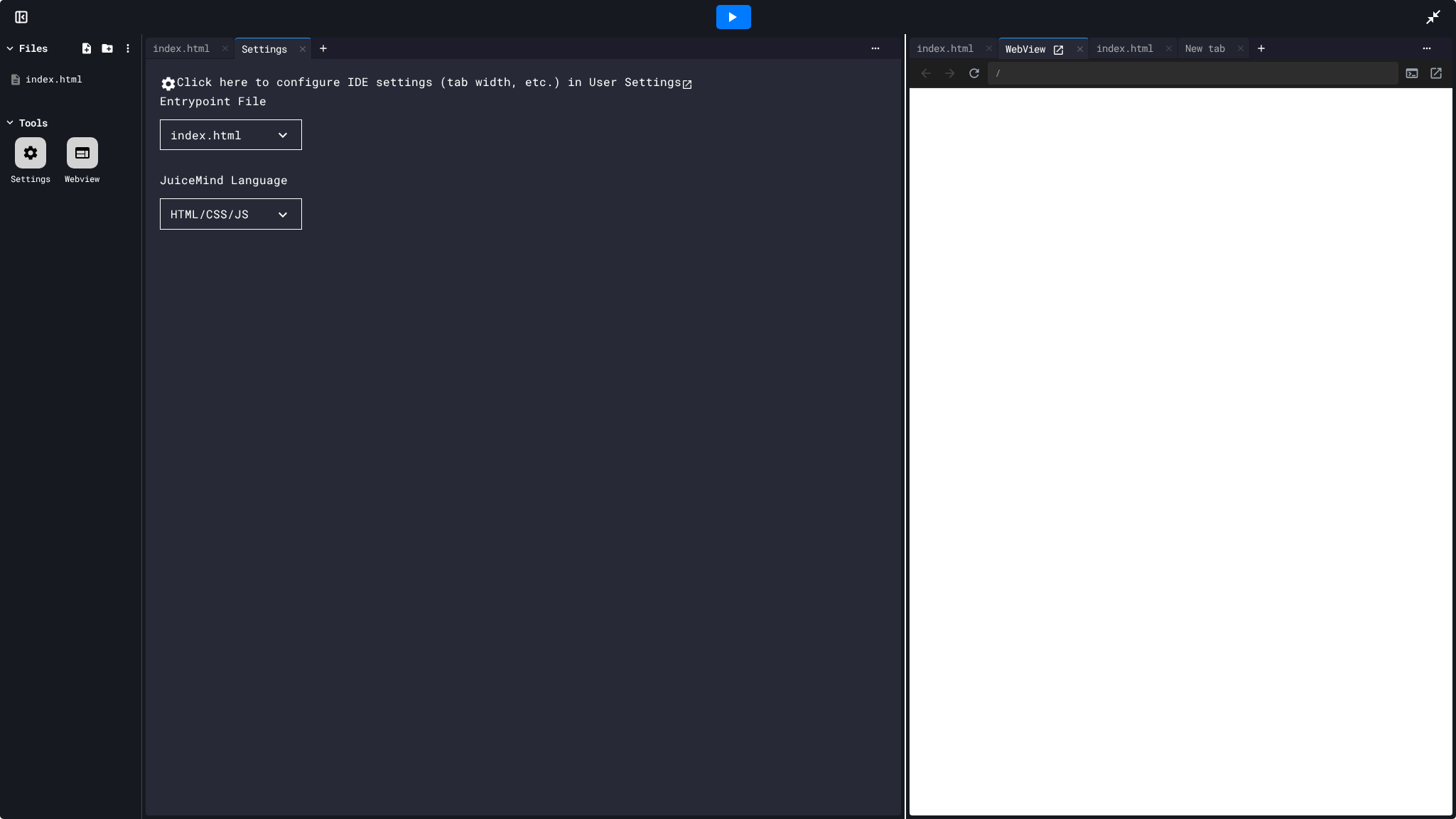
click at [213, 110] on div "Entrypoint File" at bounding box center [213, 100] width 107 height 17
click at [310, 85] on button "Click here to configure IDE settings (tab width, etc.) in User Settings" at bounding box center [426, 83] width 534 height 19
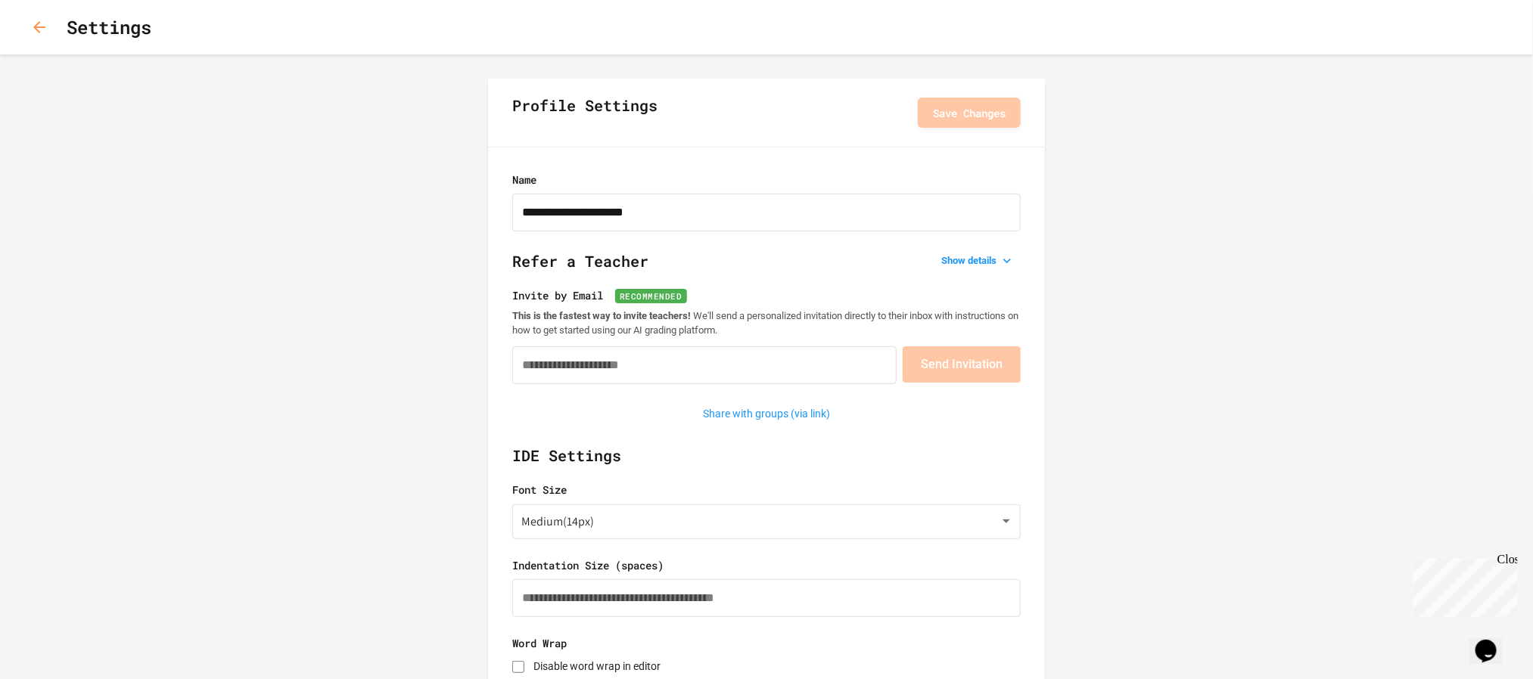
type input "**********"
click at [652, 372] on input "Invite by Email Recommended" at bounding box center [704, 366] width 384 height 38
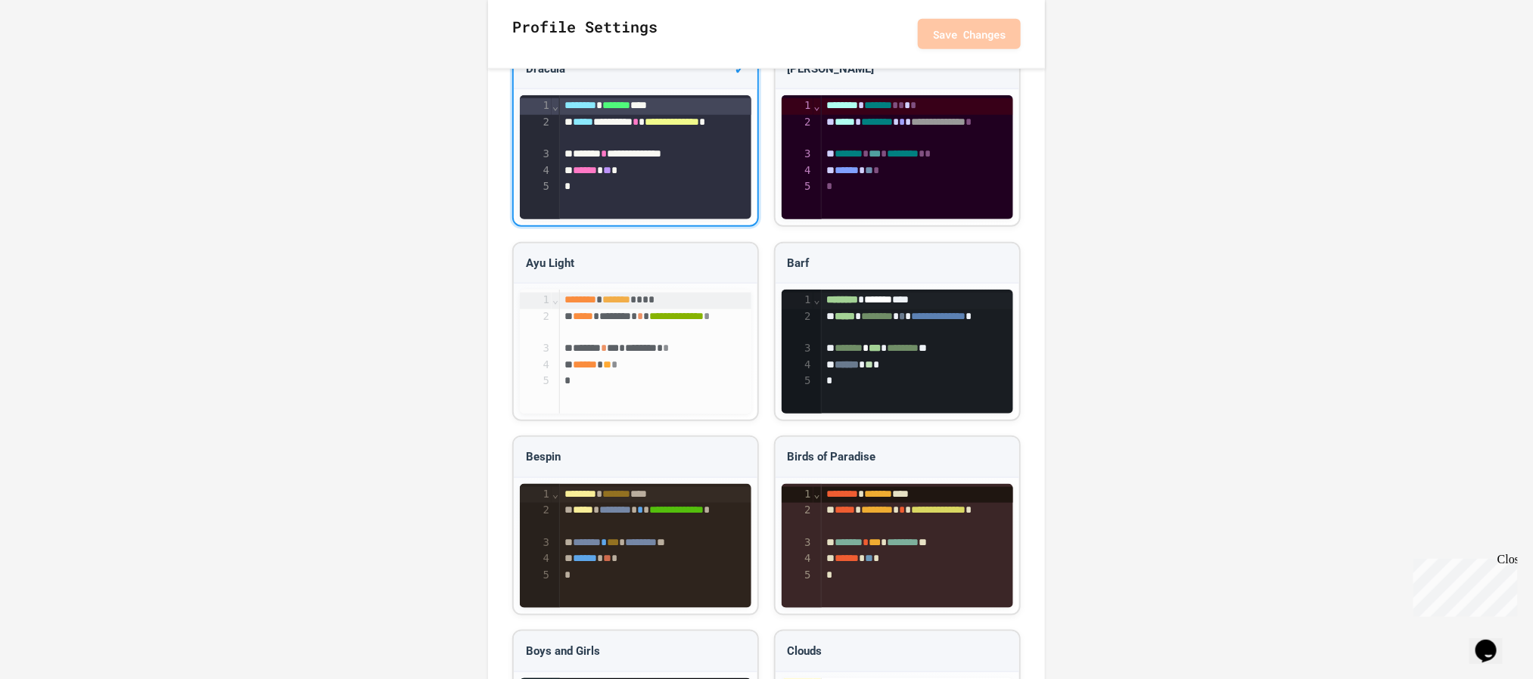
scroll to position [677, 0]
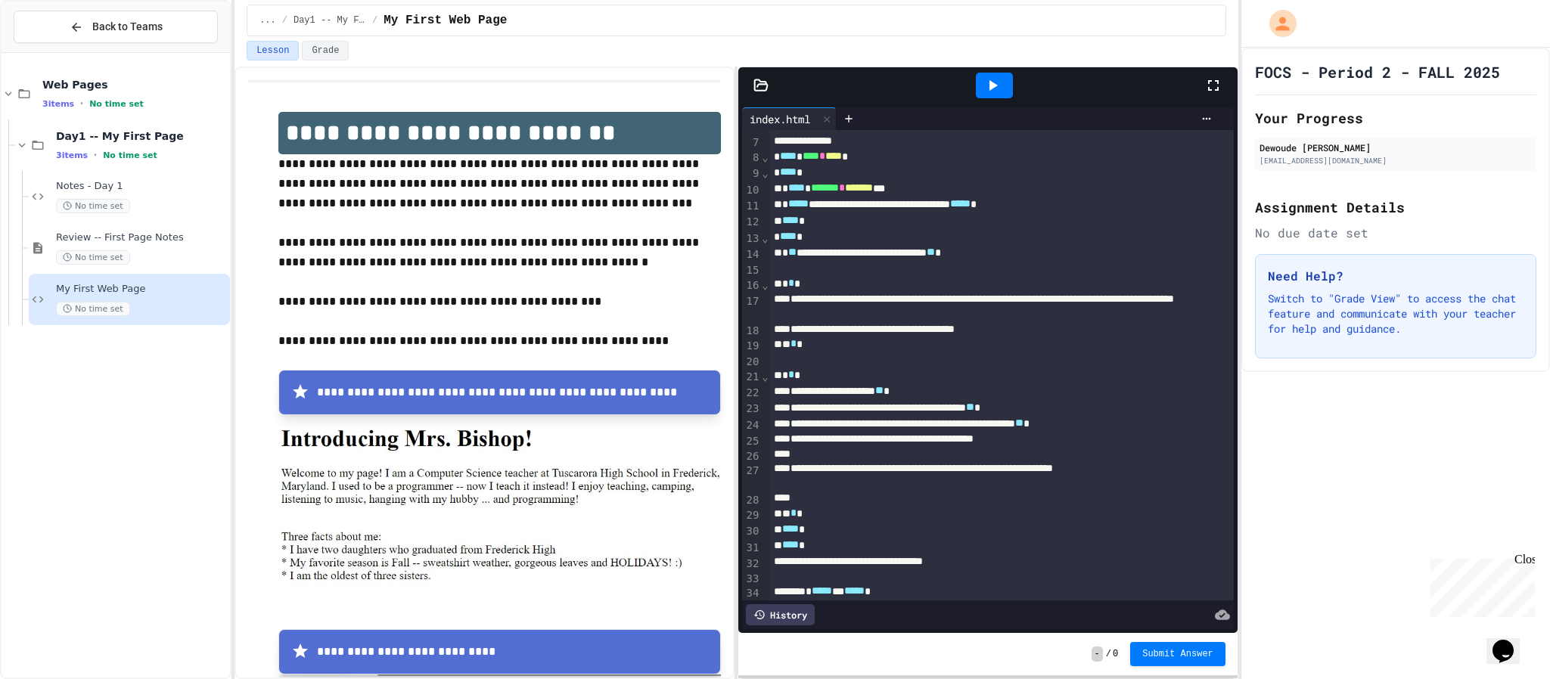
scroll to position [227, 0]
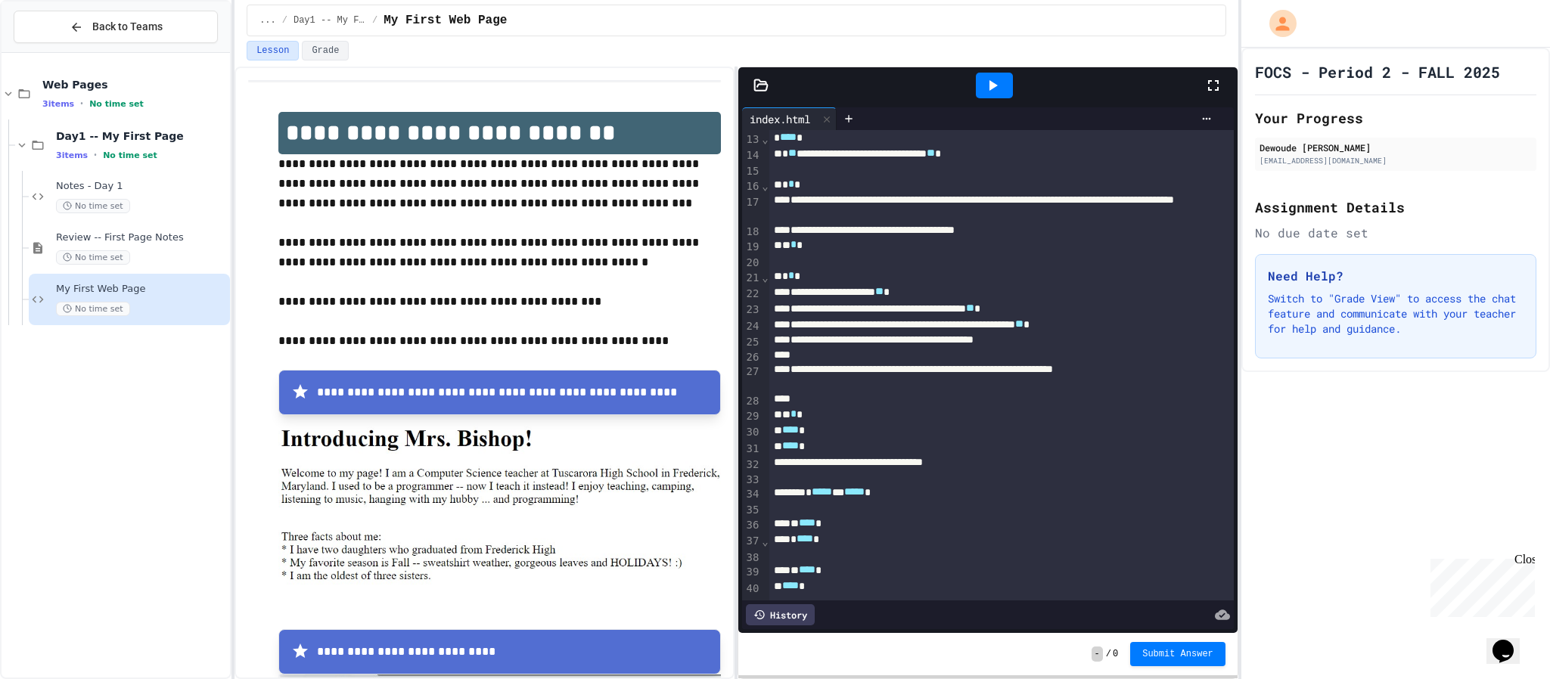
click at [1051, 674] on div "- / 0 Submit Answer" at bounding box center [988, 654] width 499 height 42
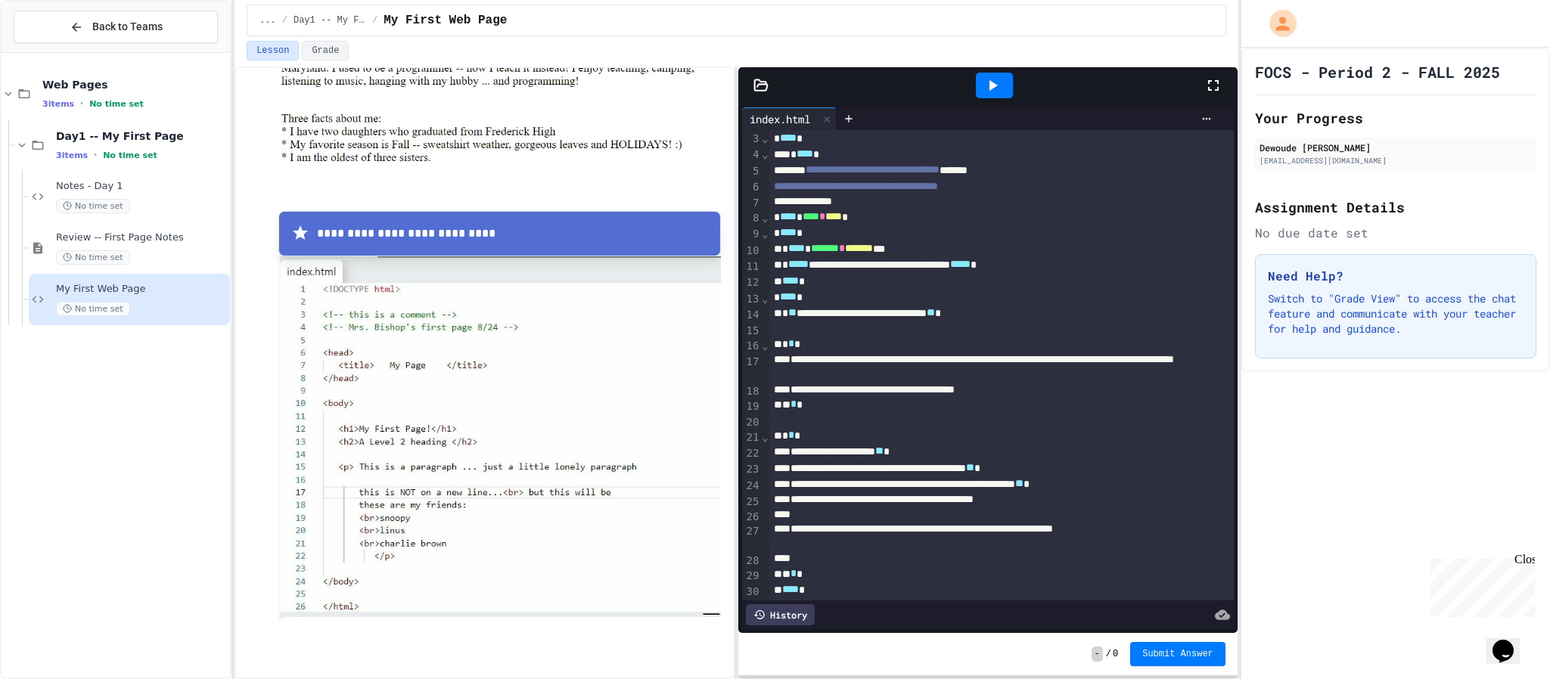
scroll to position [0, 0]
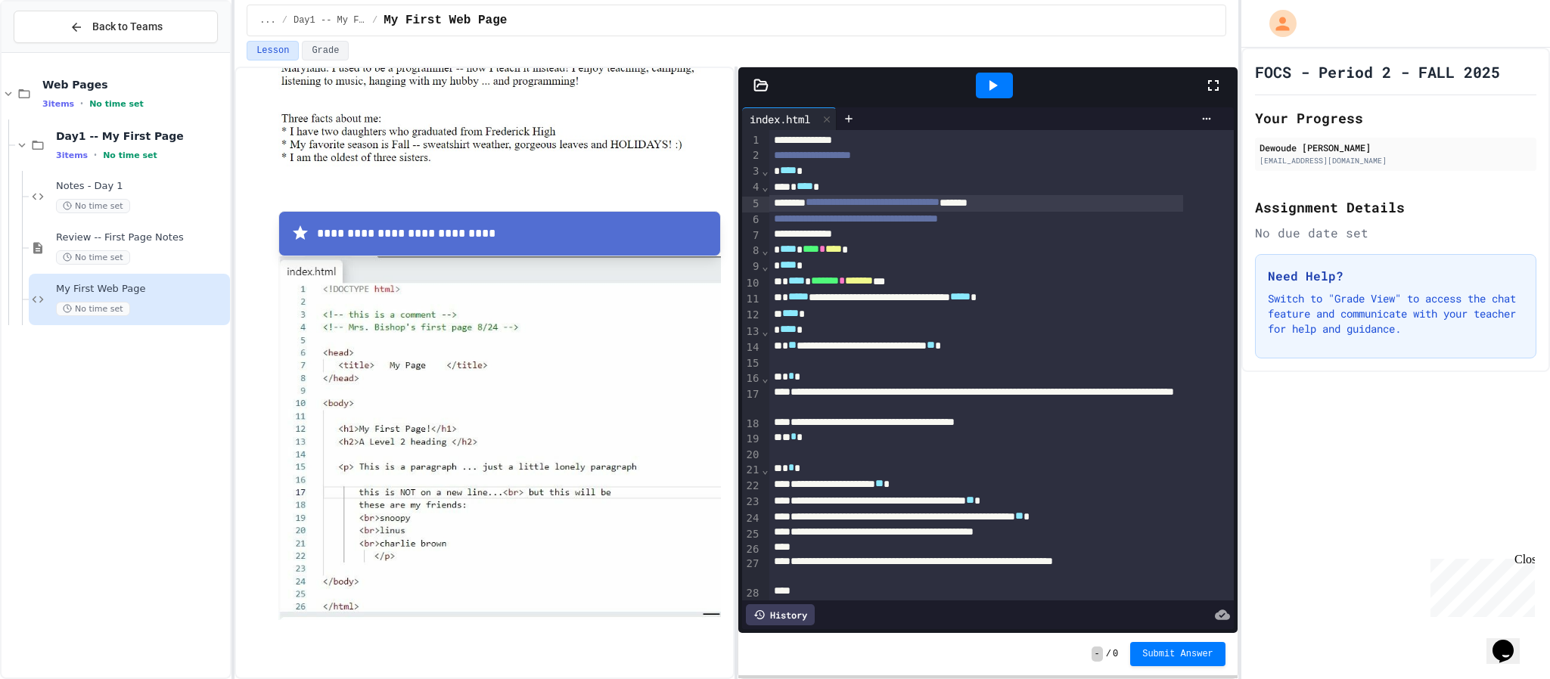
click at [1072, 204] on div "**********" at bounding box center [977, 203] width 415 height 16
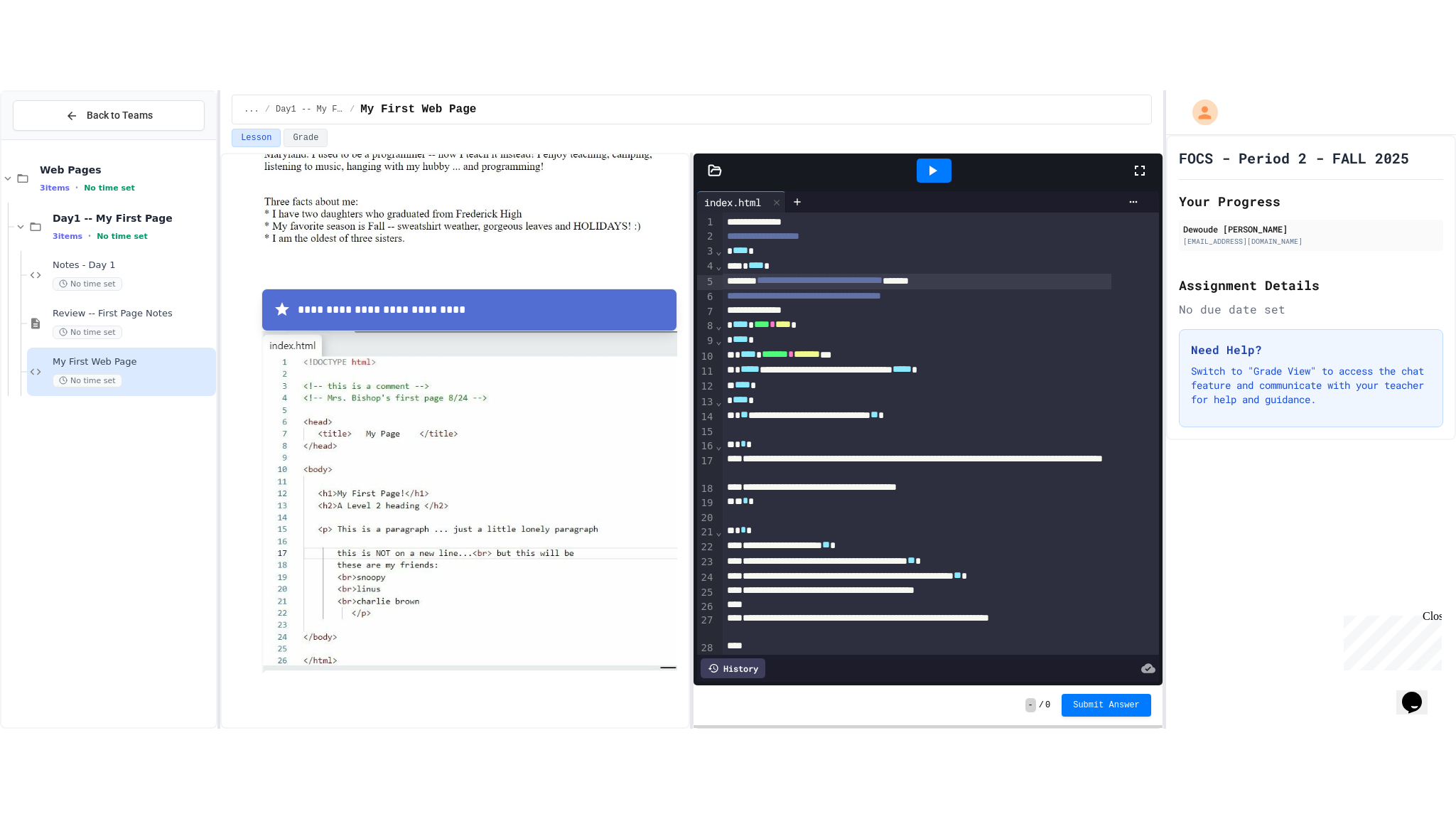
scroll to position [47, 0]
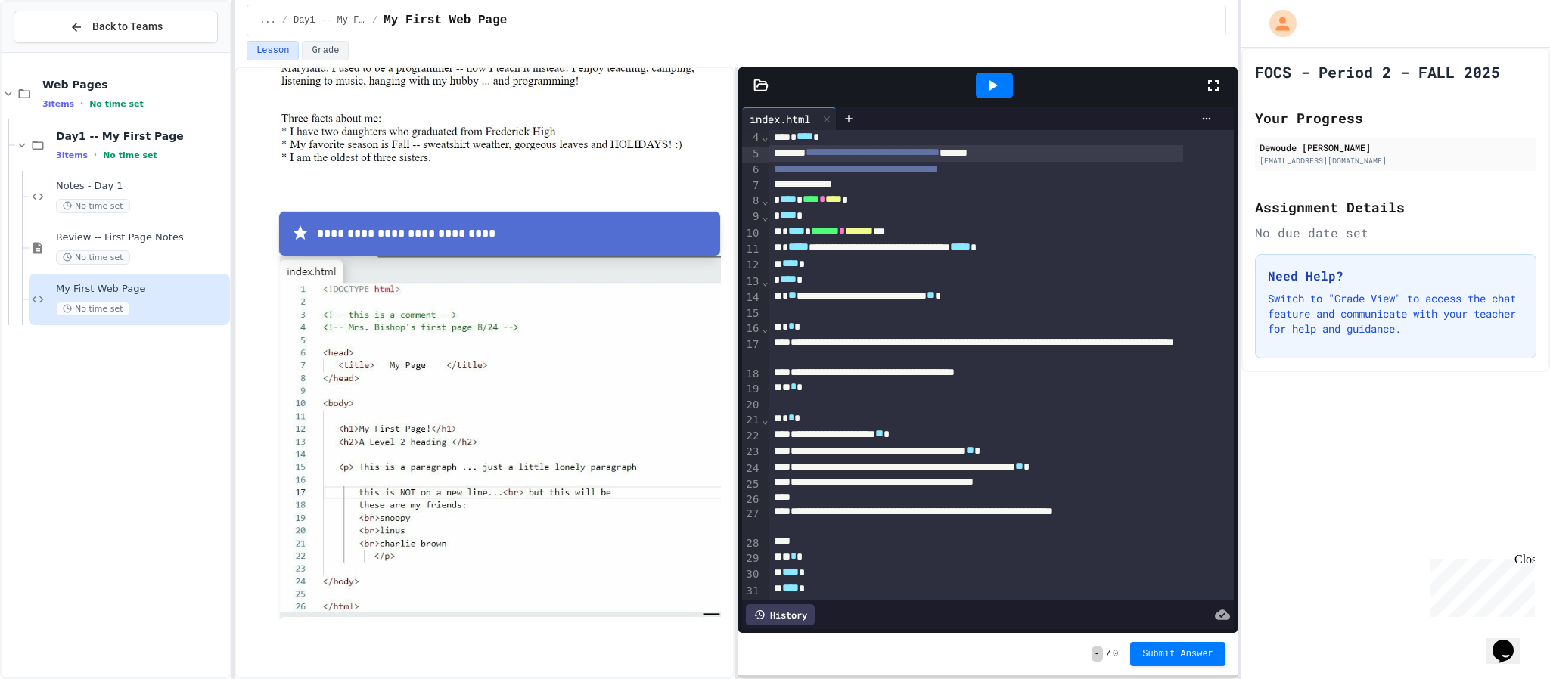
click at [944, 427] on div "* * *" at bounding box center [977, 419] width 415 height 16
click at [968, 438] on div "**********" at bounding box center [977, 435] width 415 height 16
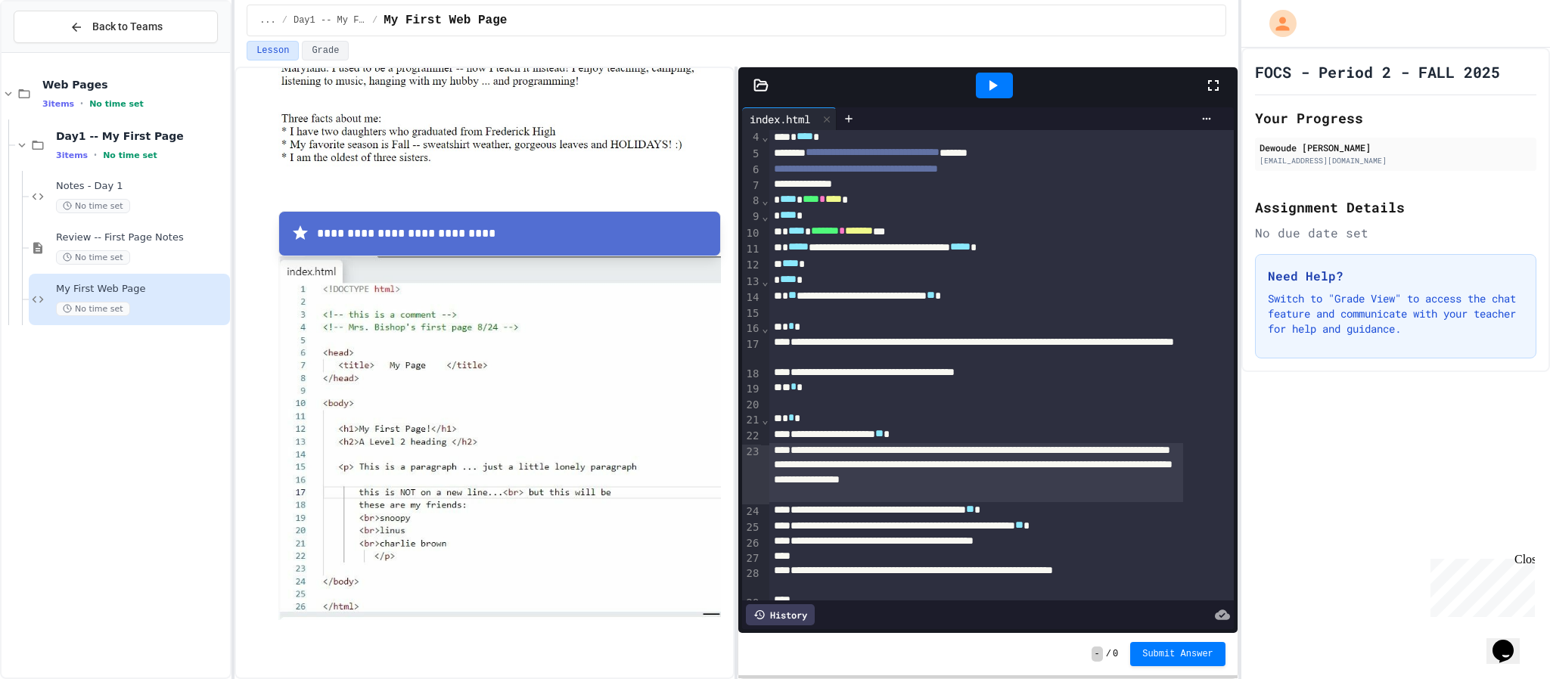
click at [984, 84] on icon at bounding box center [993, 85] width 18 height 18
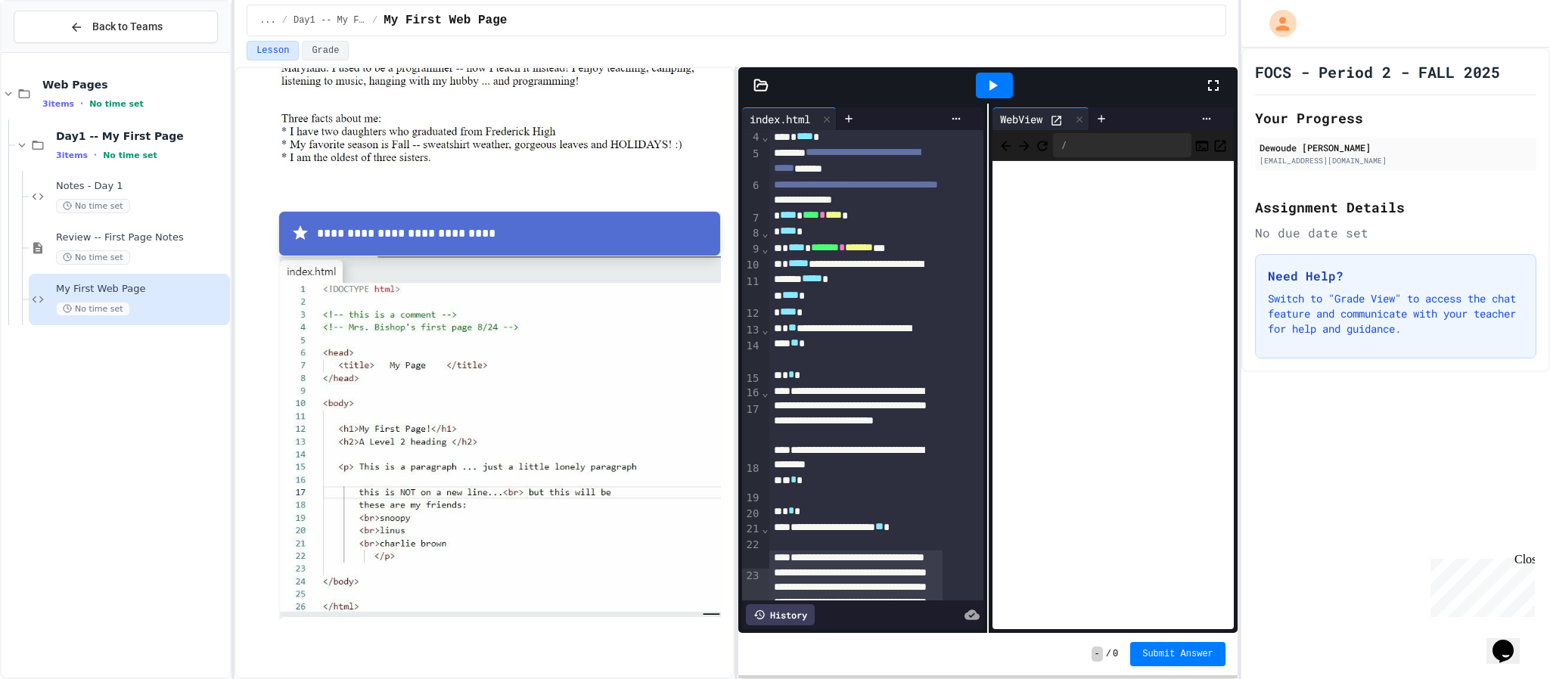
click at [1213, 79] on icon at bounding box center [1214, 85] width 18 height 18
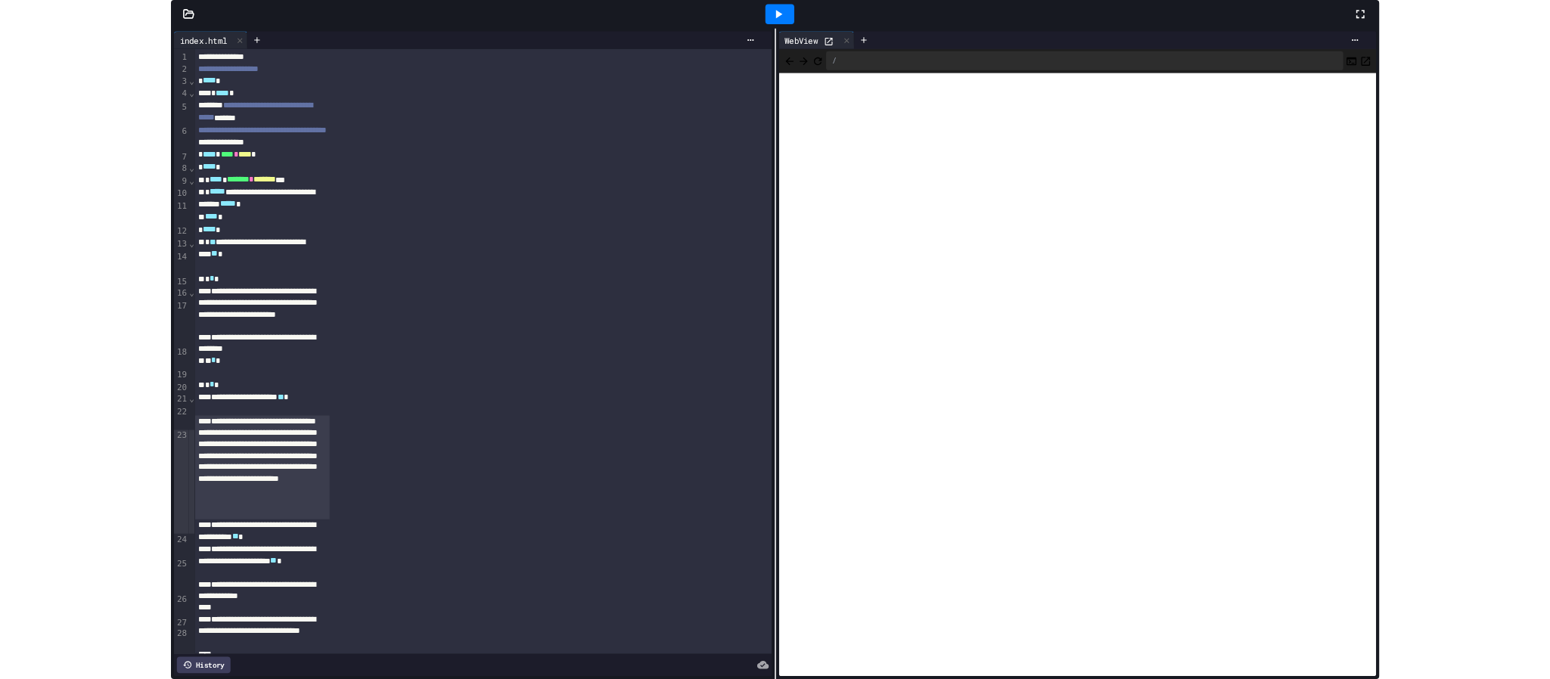
scroll to position [418, 0]
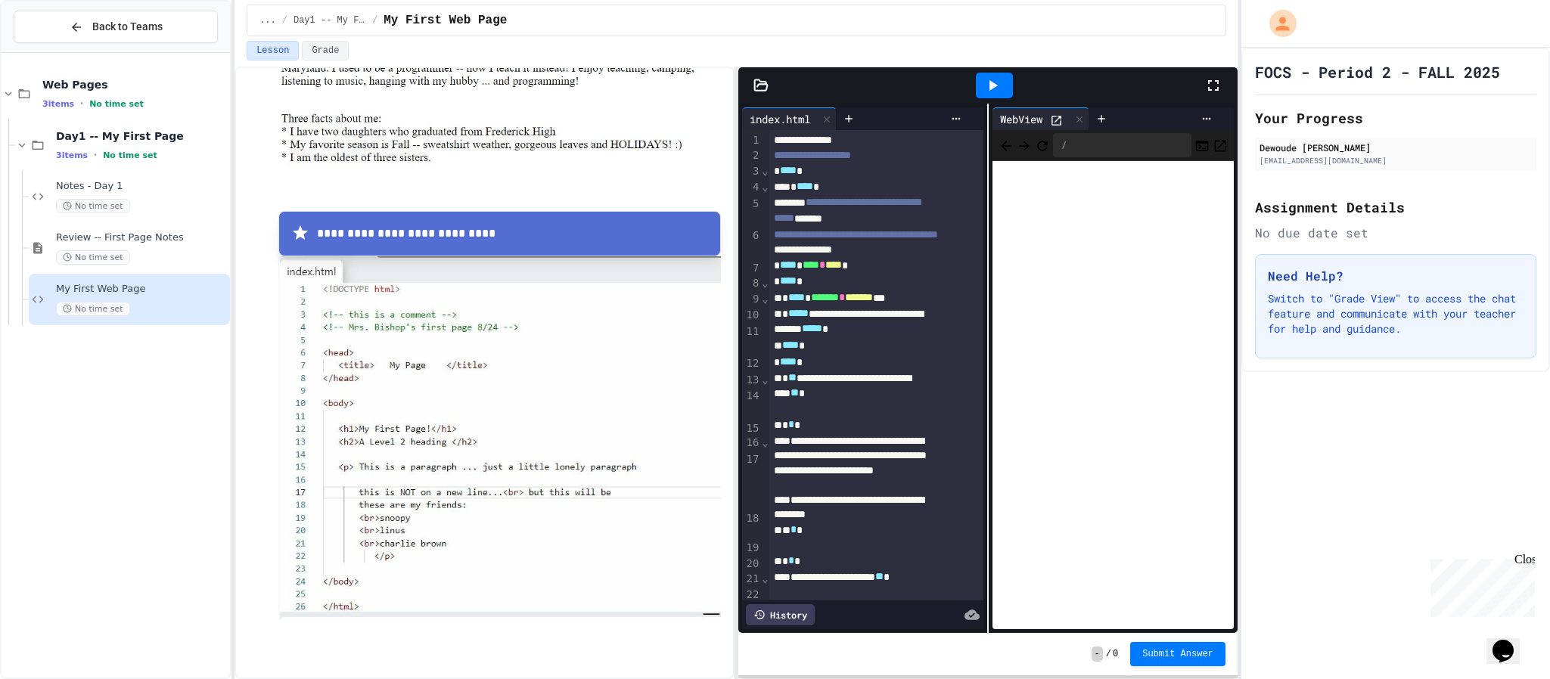
click at [275, 649] on div "**********" at bounding box center [484, 186] width 473 height 1016
click at [1202, 650] on span "Submit Answer" at bounding box center [1178, 654] width 71 height 12
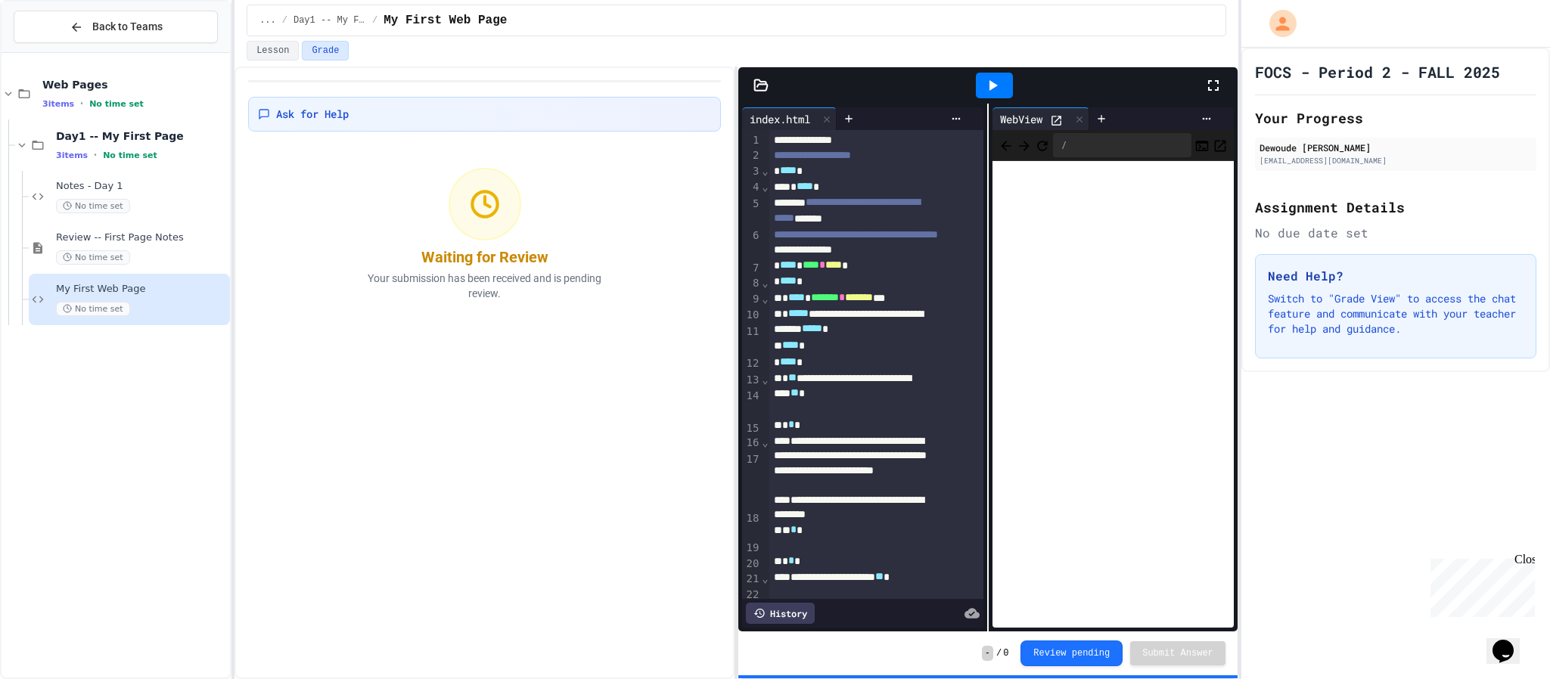
drag, startPoint x: 857, startPoint y: 80, endPoint x: 617, endPoint y: 166, distance: 253.9
drag, startPoint x: 617, startPoint y: 166, endPoint x: 1038, endPoint y: 27, distance: 442.9
click at [1038, 27] on div "... / Day1 -- My First Page / My First Web Page" at bounding box center [737, 20] width 954 height 18
click at [1196, 94] on div at bounding box center [994, 85] width 420 height 41
click at [1210, 87] on icon at bounding box center [1214, 85] width 18 height 18
